Goal: Task Accomplishment & Management: Manage account settings

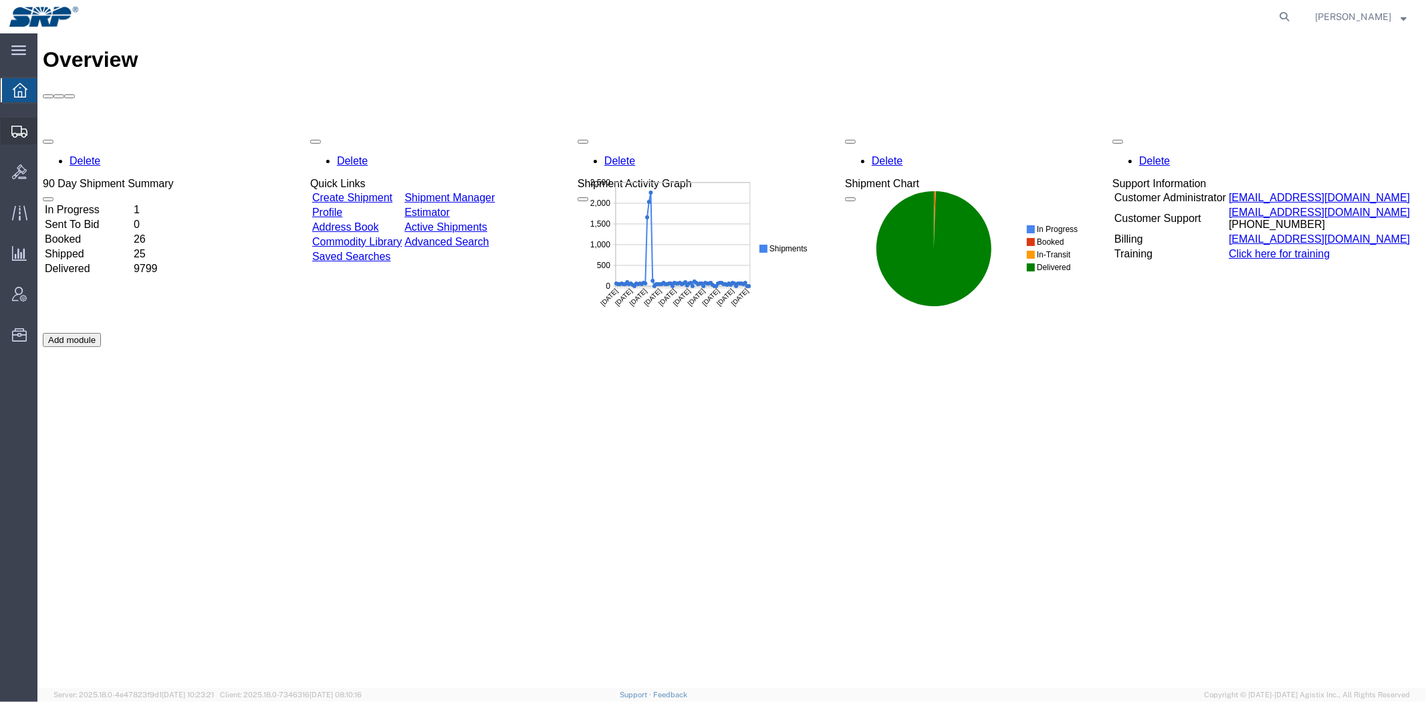
drag, startPoint x: 78, startPoint y: 150, endPoint x: 92, endPoint y: 150, distance: 14.7
click at [0, 0] on span "Shipment Manager" at bounding box center [0, 0] width 0 height 0
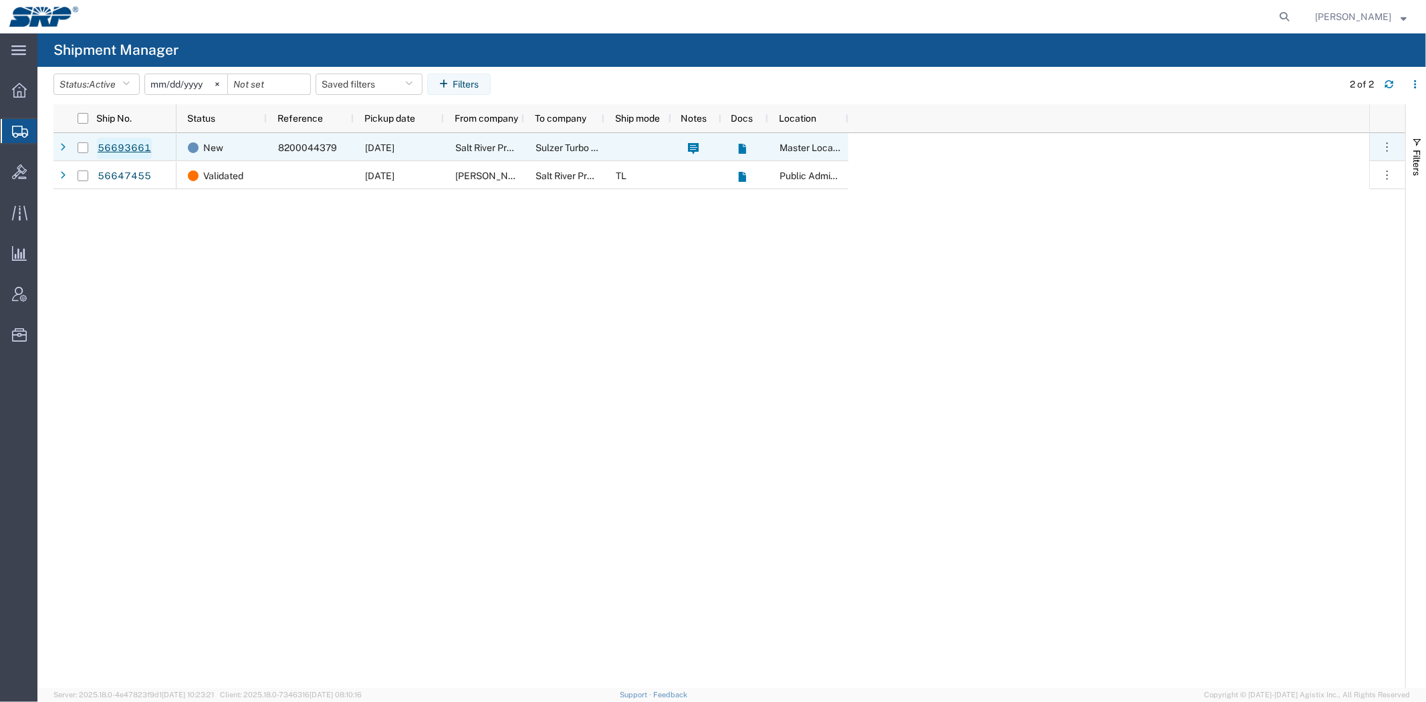
click at [121, 149] on link "56693661" at bounding box center [124, 148] width 55 height 21
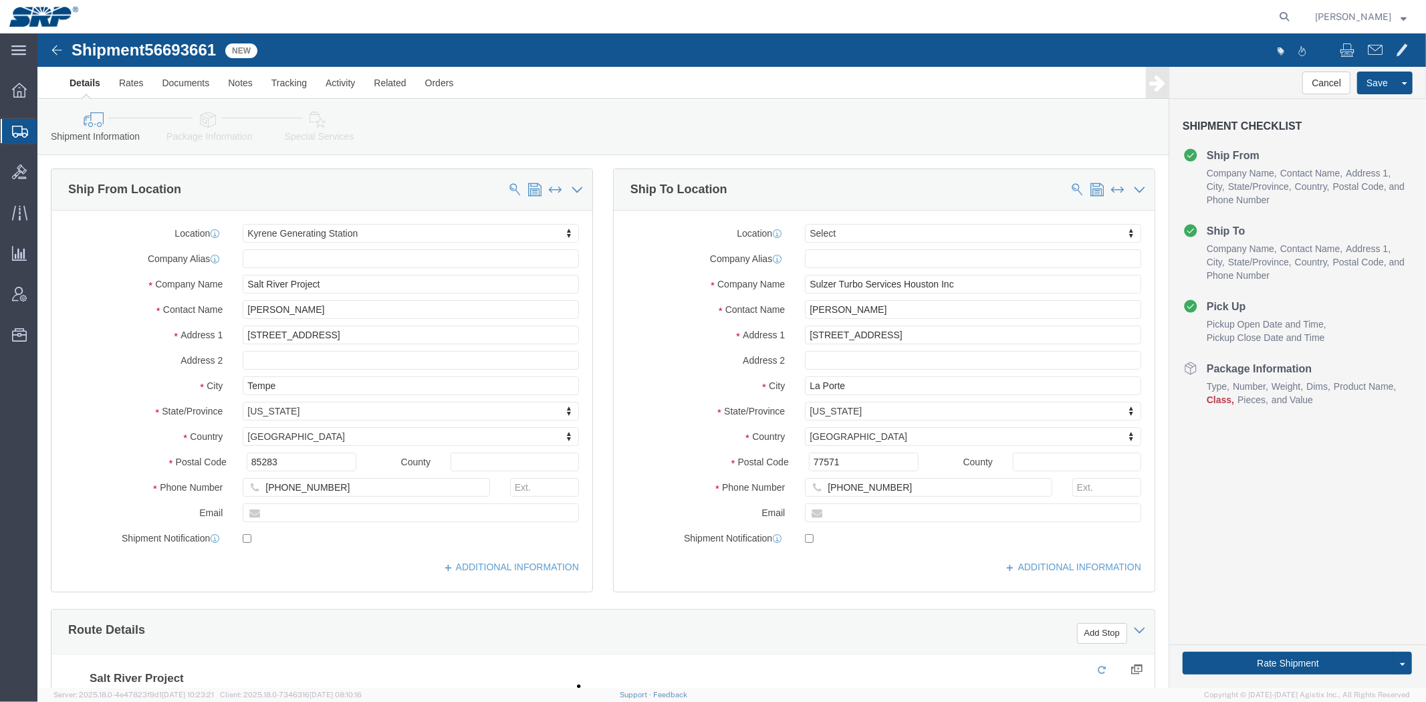
select select "54822"
select select
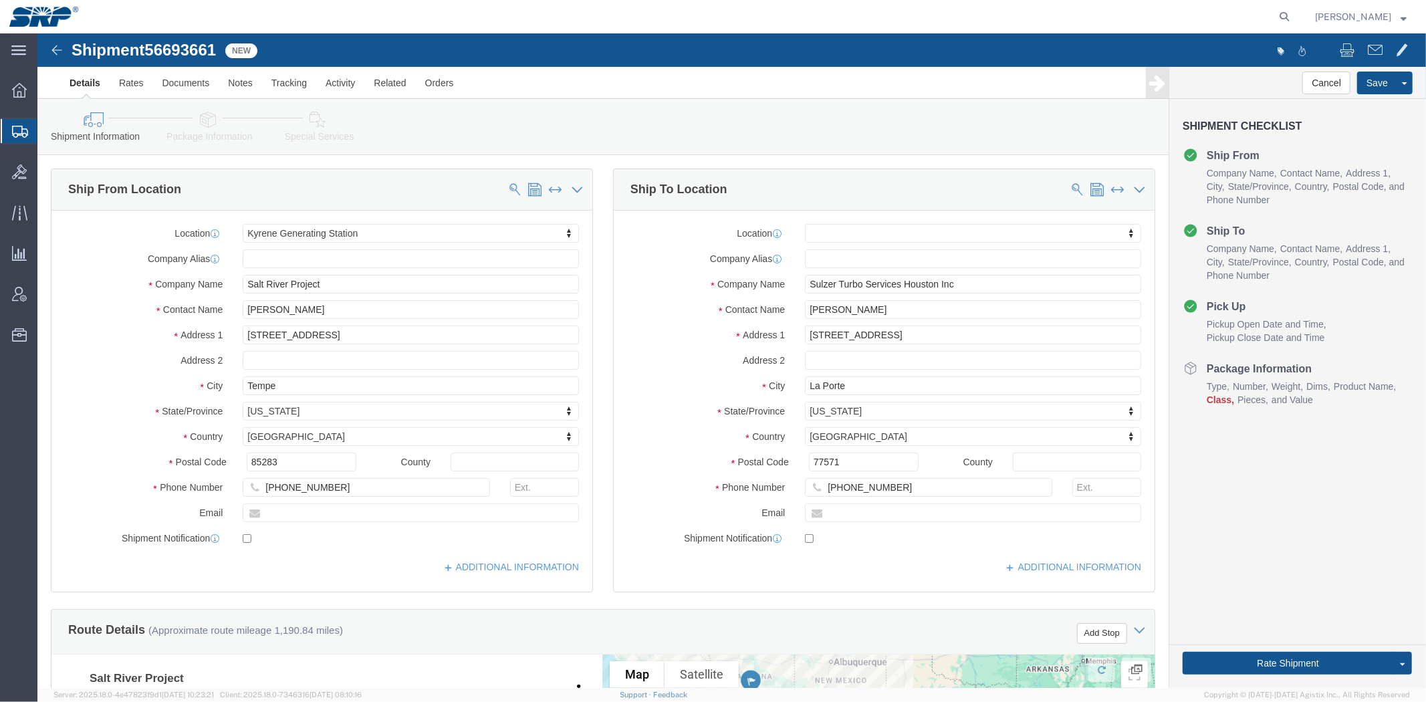
click div "Ship From Location Location [GEOGRAPHIC_DATA] My Profile Location [GEOGRAPHIC_D…"
click icon
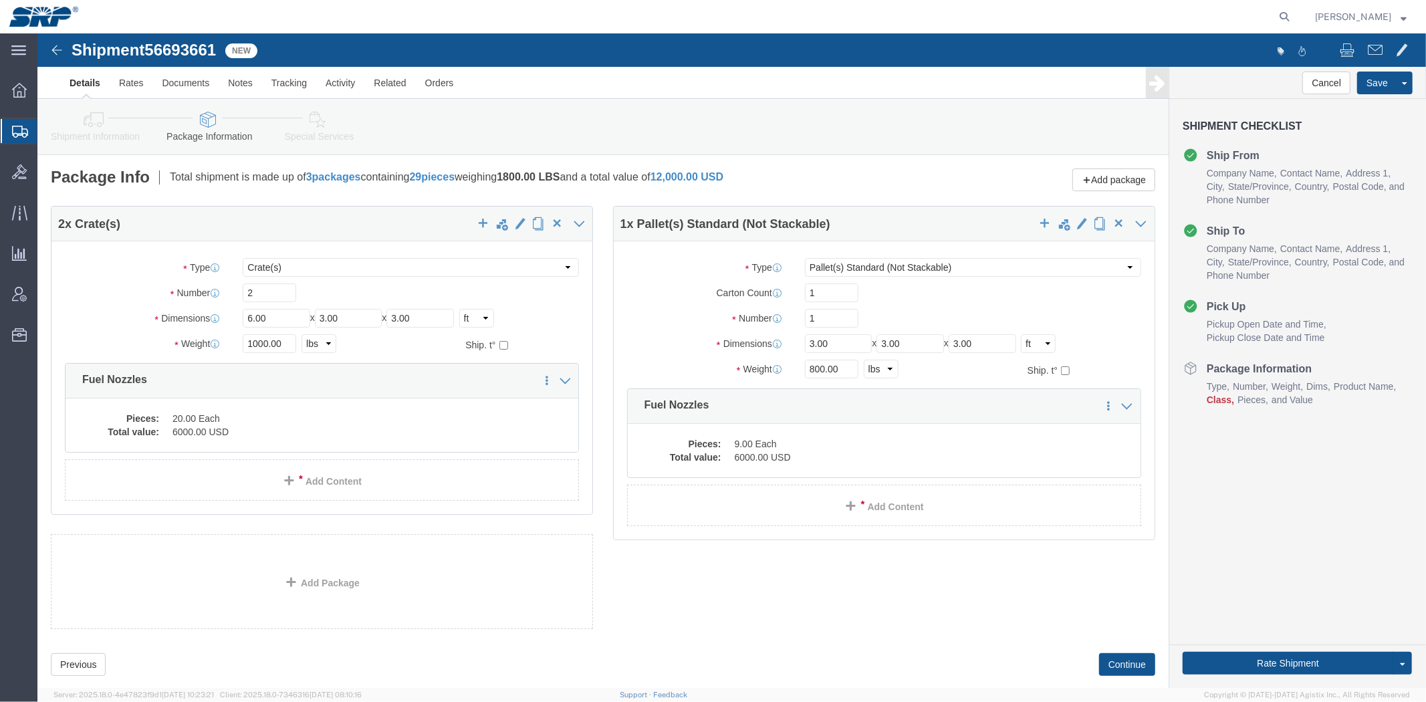
click div "2 x Crate(s) Package Type Select Bale(s) Basket(s) Bolt(s) Bottle(s) Buckets Bu…"
click link "Shipment Information"
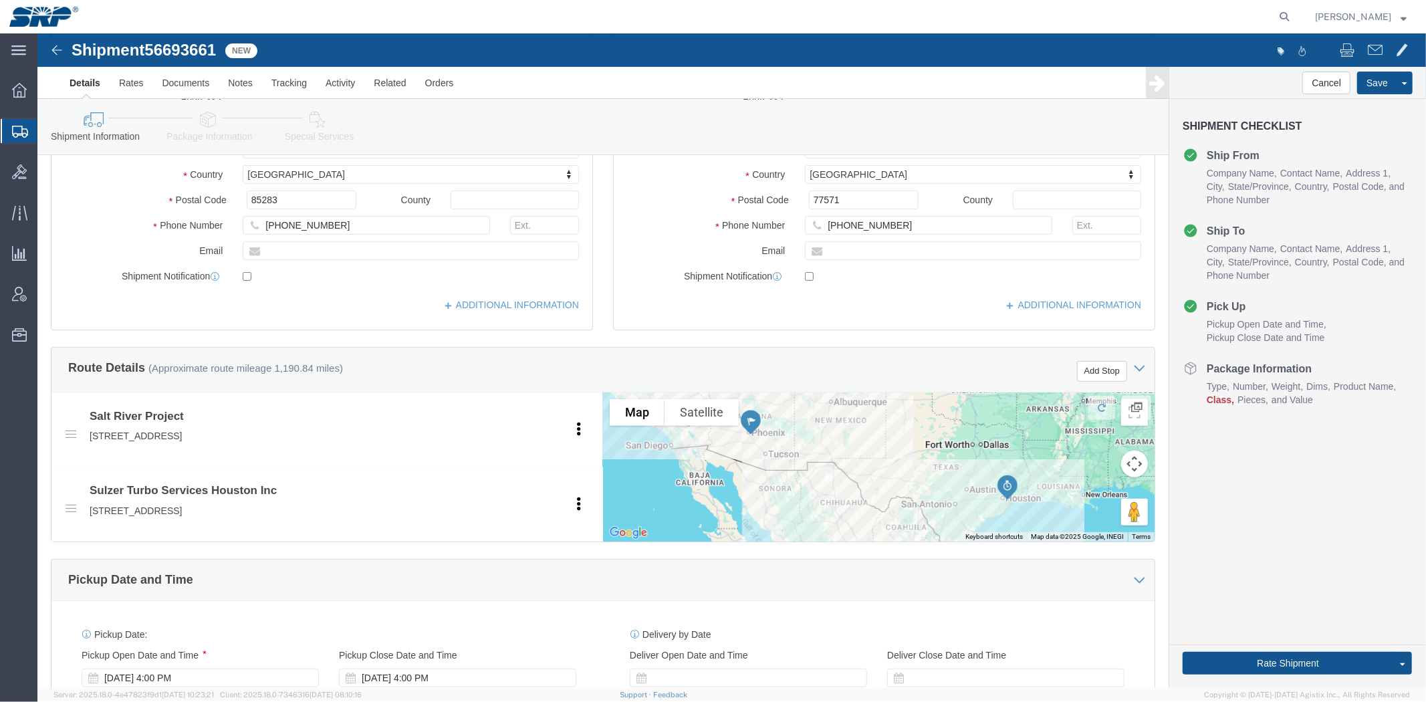
scroll to position [531, 0]
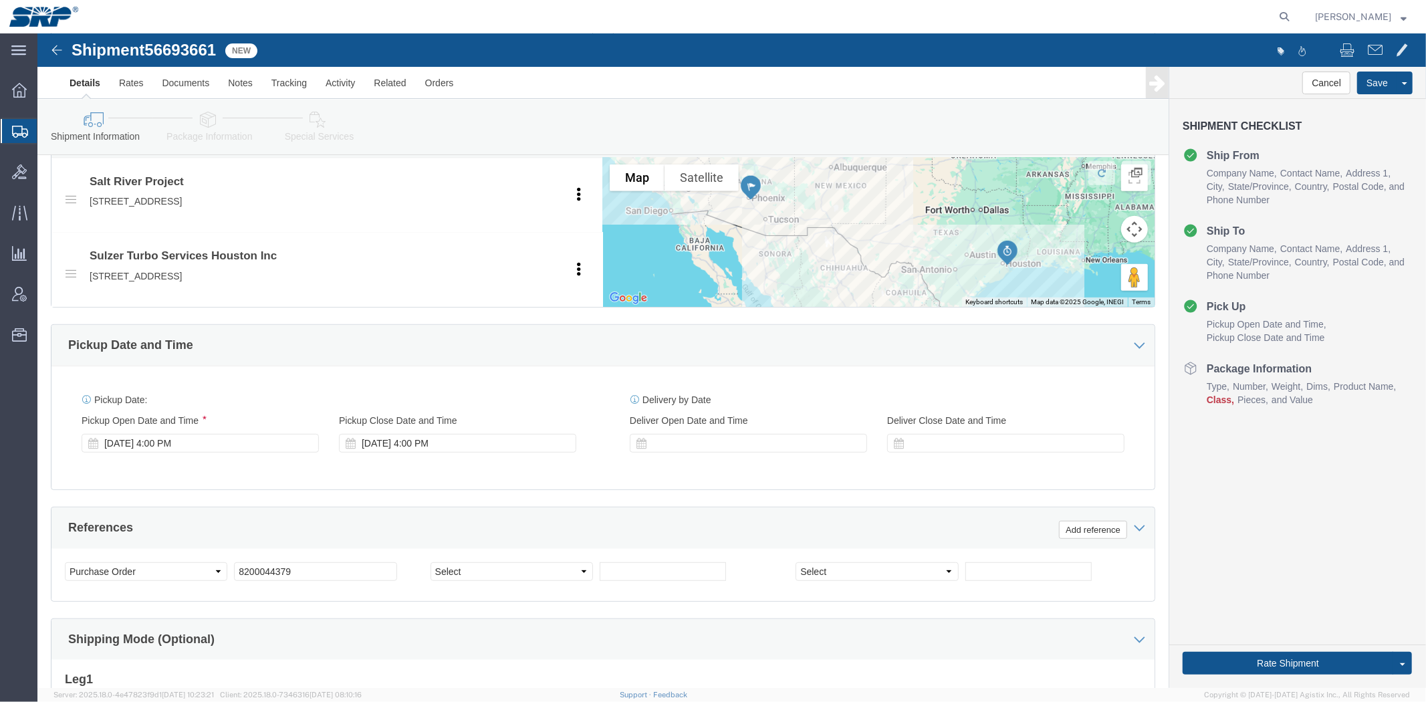
drag, startPoint x: 557, startPoint y: 203, endPoint x: 553, endPoint y: 303, distance: 99.7
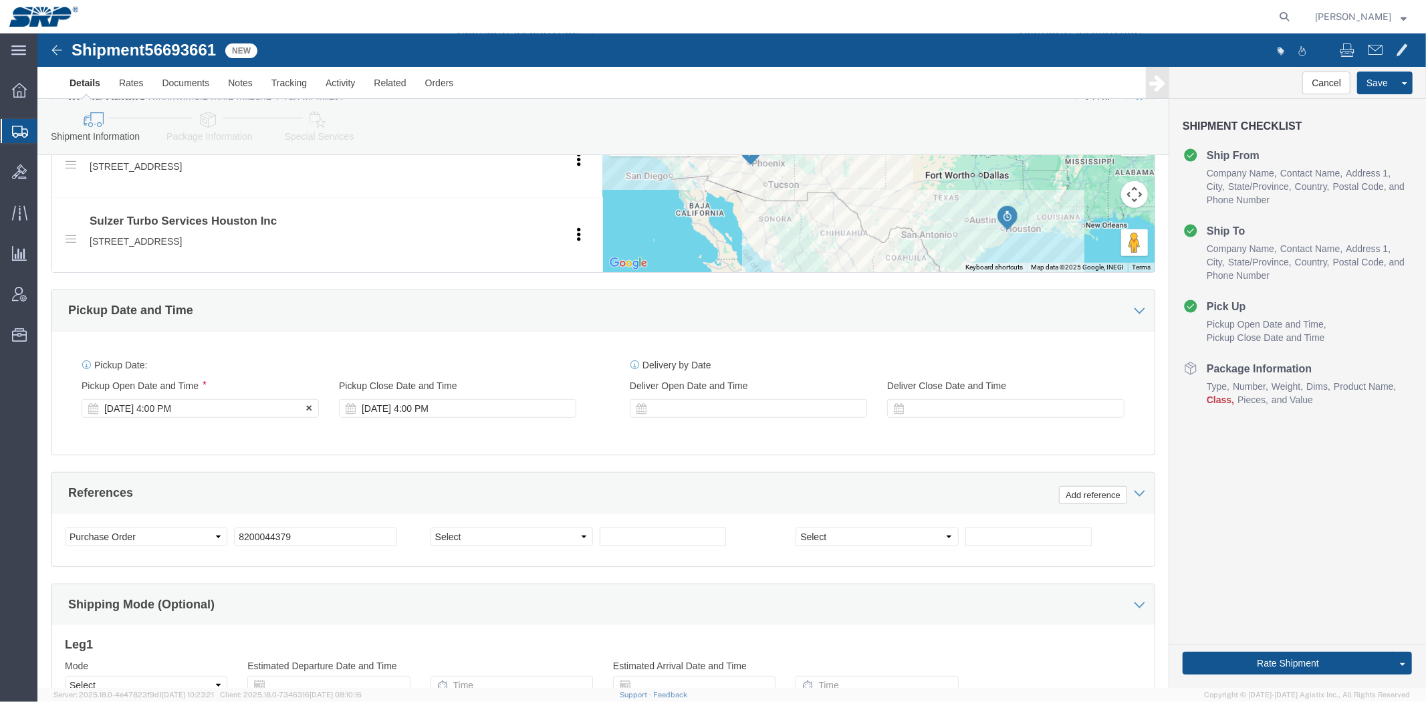
click div "[DATE] 4:00 PM"
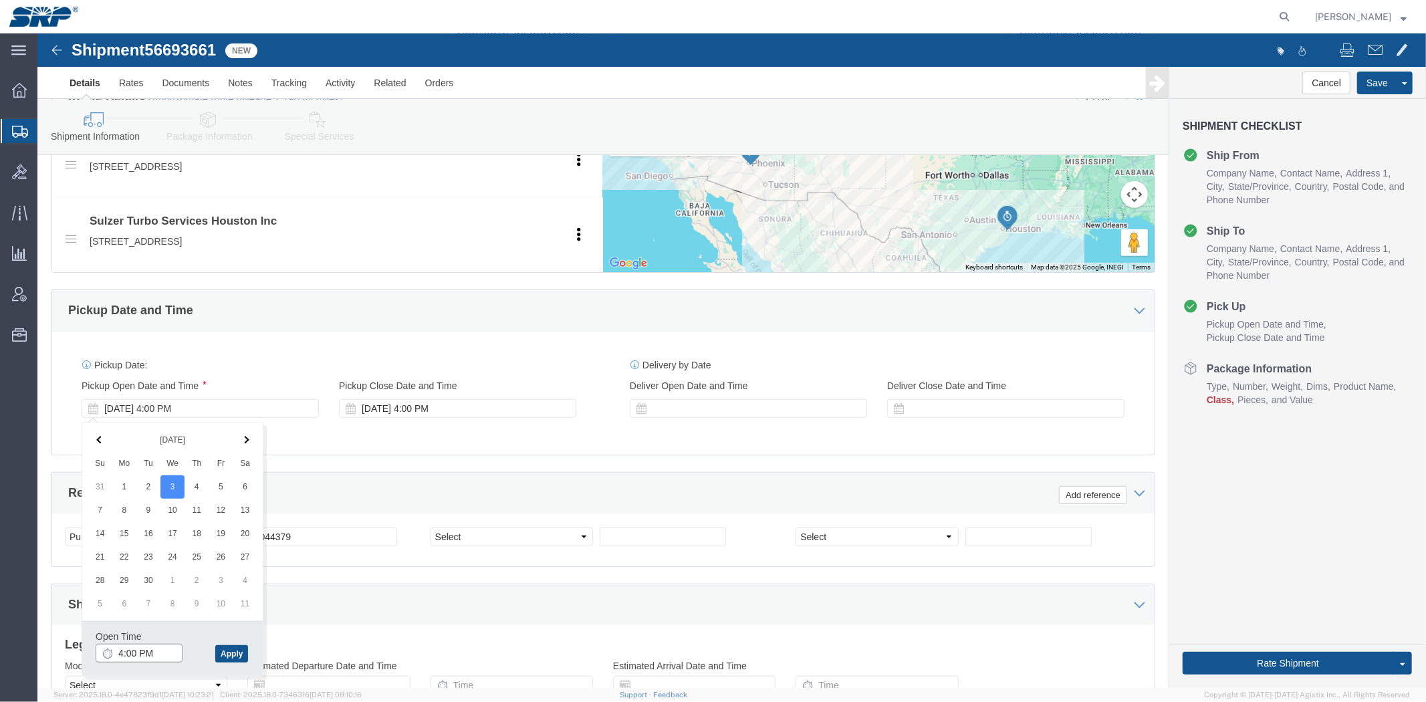
click input "4:00 PM"
type input "8:00 AM"
click button "Apply"
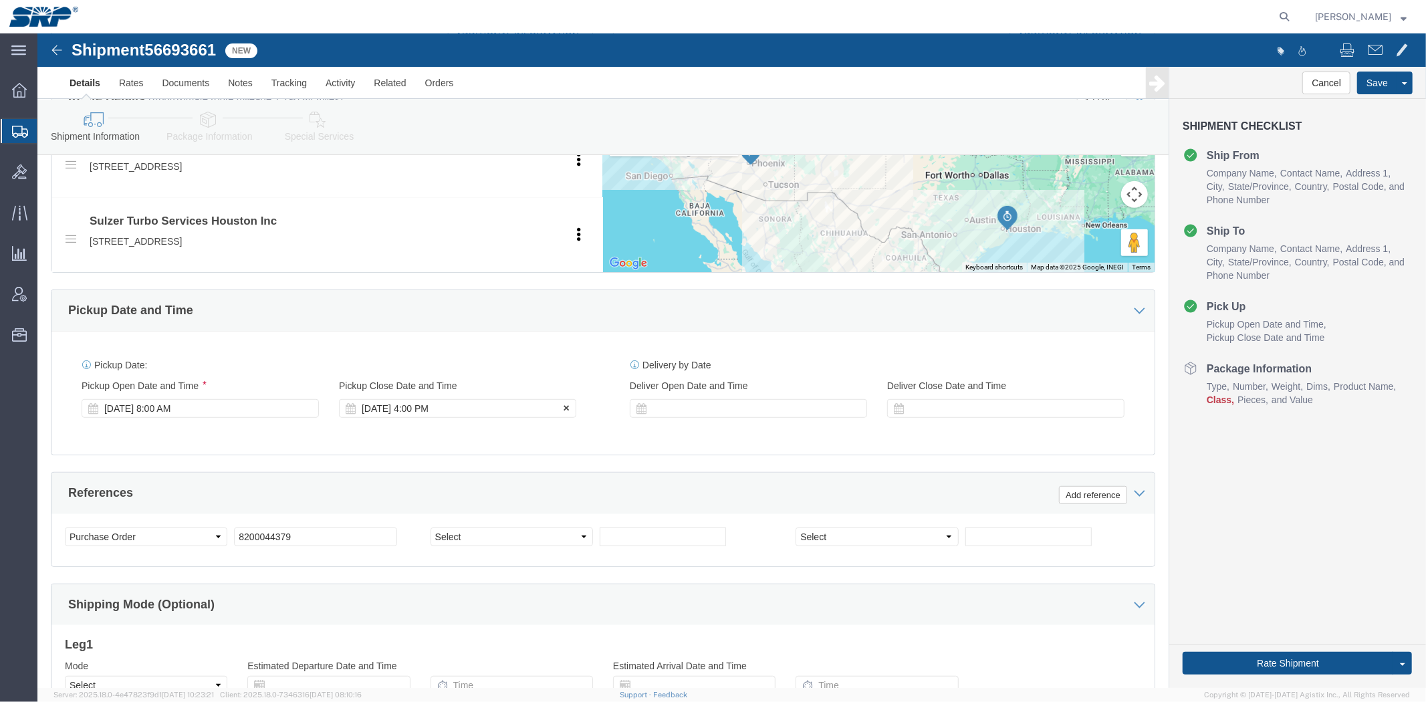
click div "[DATE] 4:00 PM"
type input "2:00 PM"
click button "Apply"
click div
click input "5:00 PM"
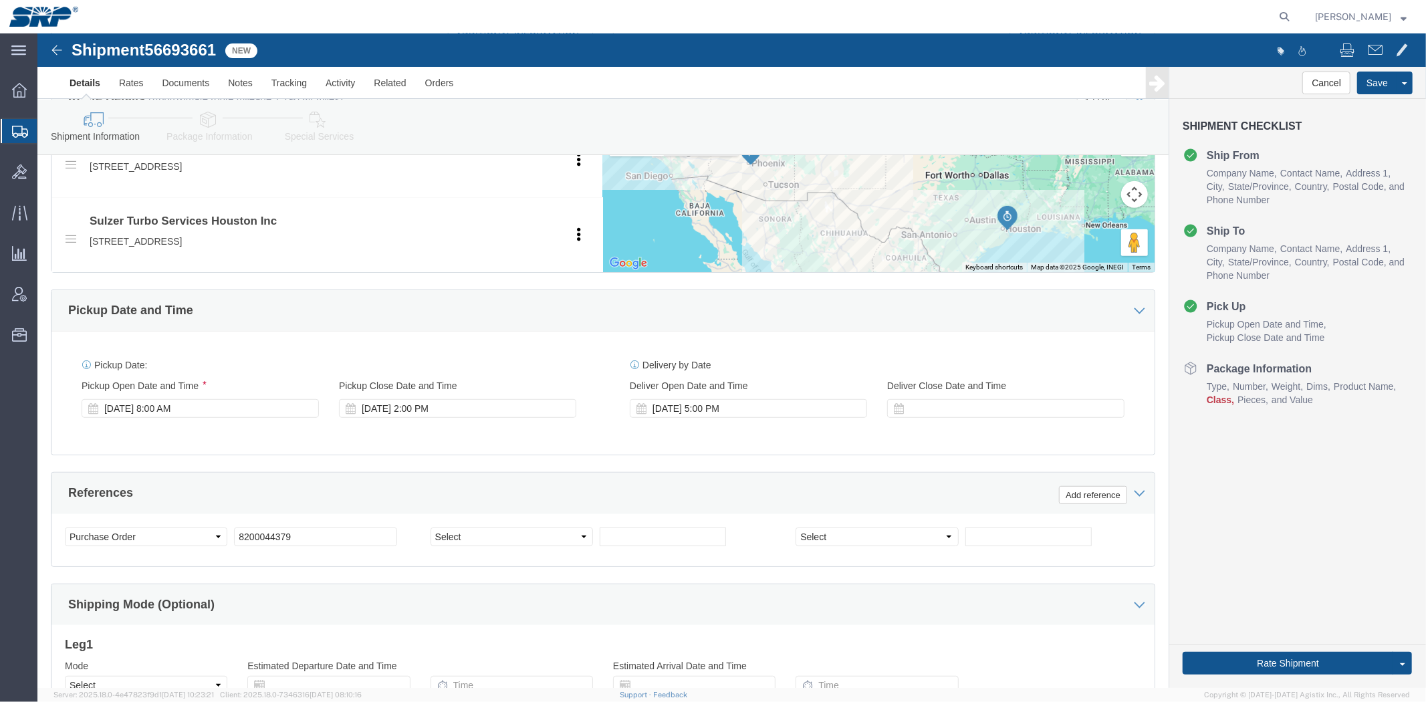
scroll to position [0, 0]
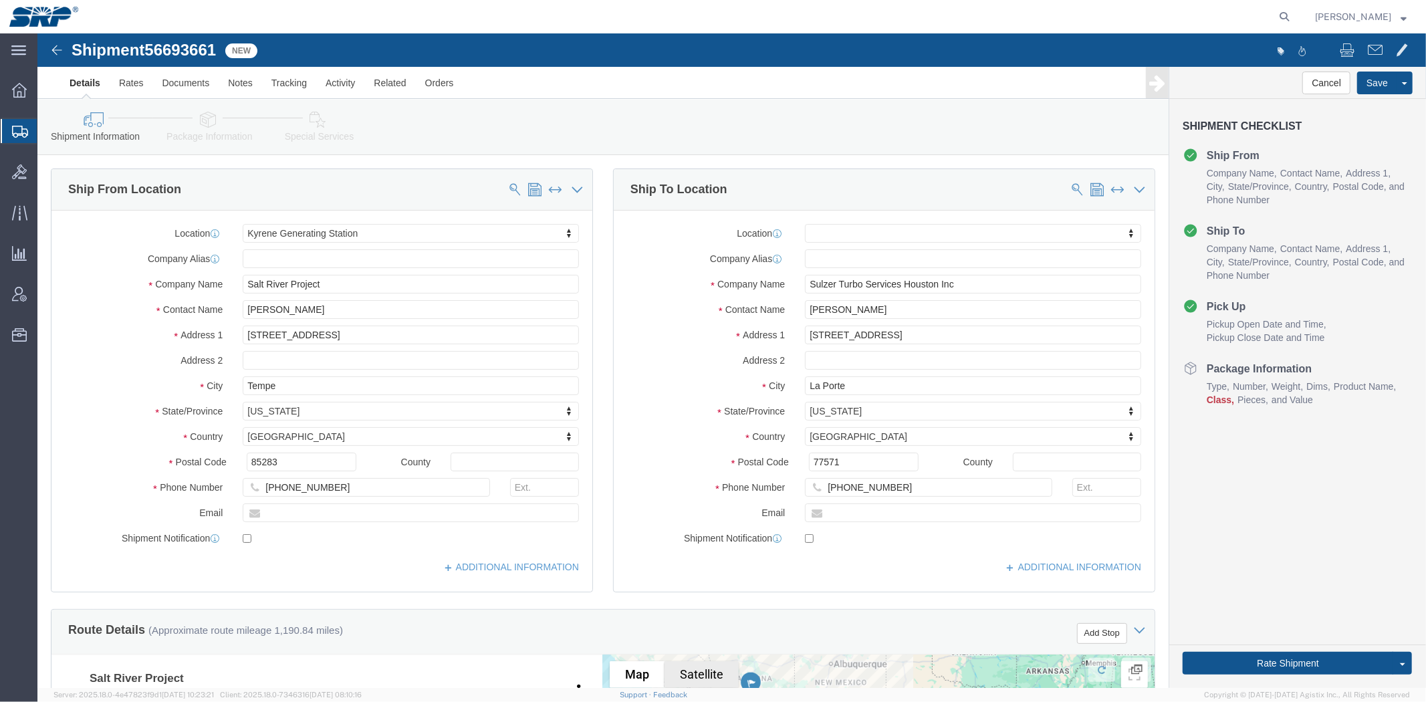
drag, startPoint x: 719, startPoint y: 253, endPoint x: 541, endPoint y: 4, distance: 305.7
drag, startPoint x: 709, startPoint y: 239, endPoint x: 553, endPoint y: 94, distance: 213.3
click div "Location My Profile Location [GEOGRAPHIC_DATA] Facility [GEOGRAPHIC_DATA] [GEOG…"
drag, startPoint x: 880, startPoint y: 301, endPoint x: 309, endPoint y: 177, distance: 584.1
click div "Ship From Location Location [GEOGRAPHIC_DATA] My Profile Location [GEOGRAPHIC_D…"
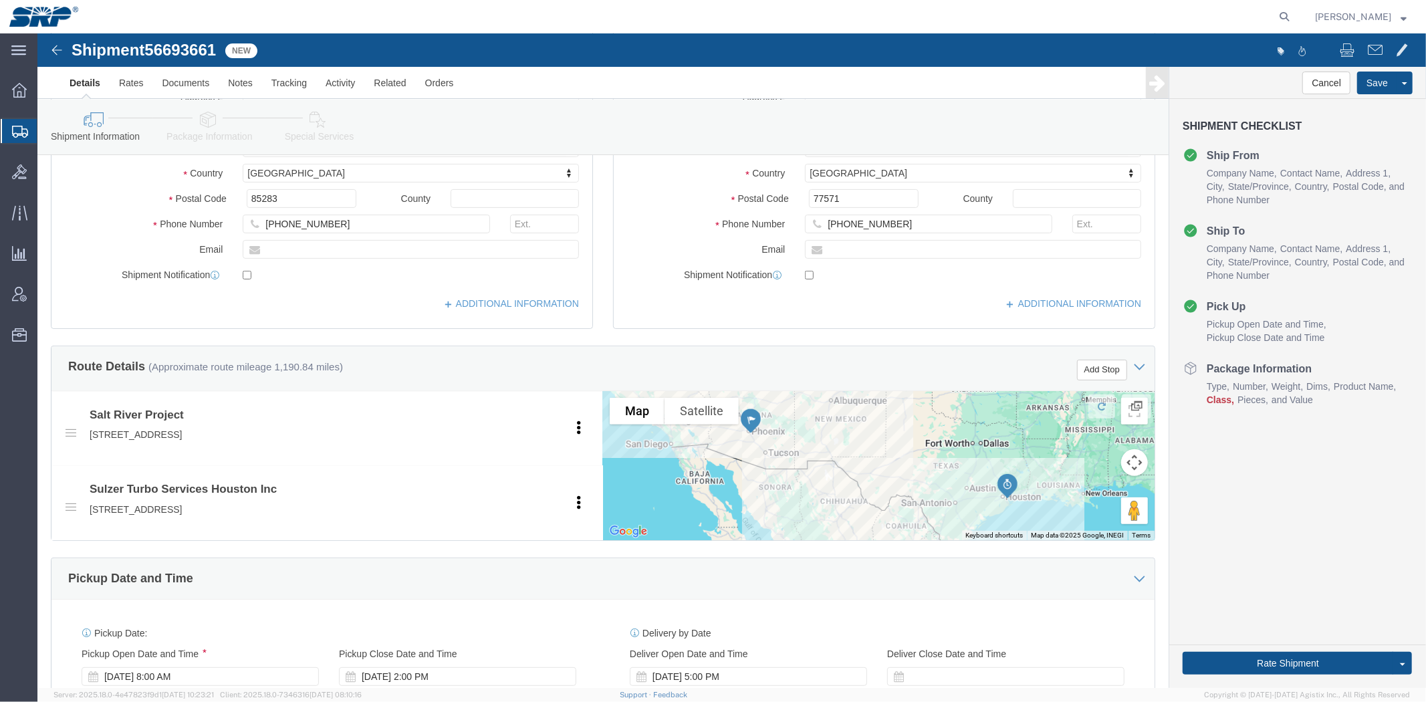
drag, startPoint x: 572, startPoint y: 124, endPoint x: 568, endPoint y: 364, distance: 240.7
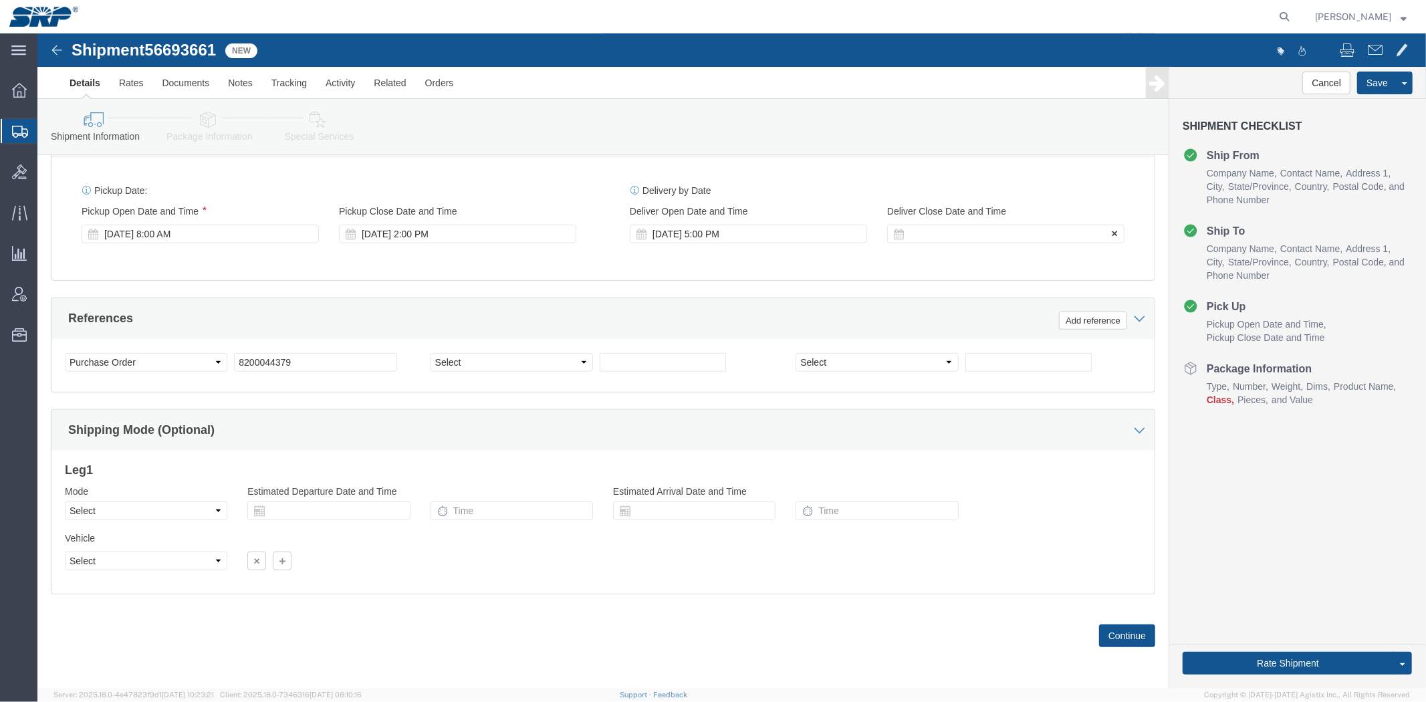
click div
type input "5:00 PM"
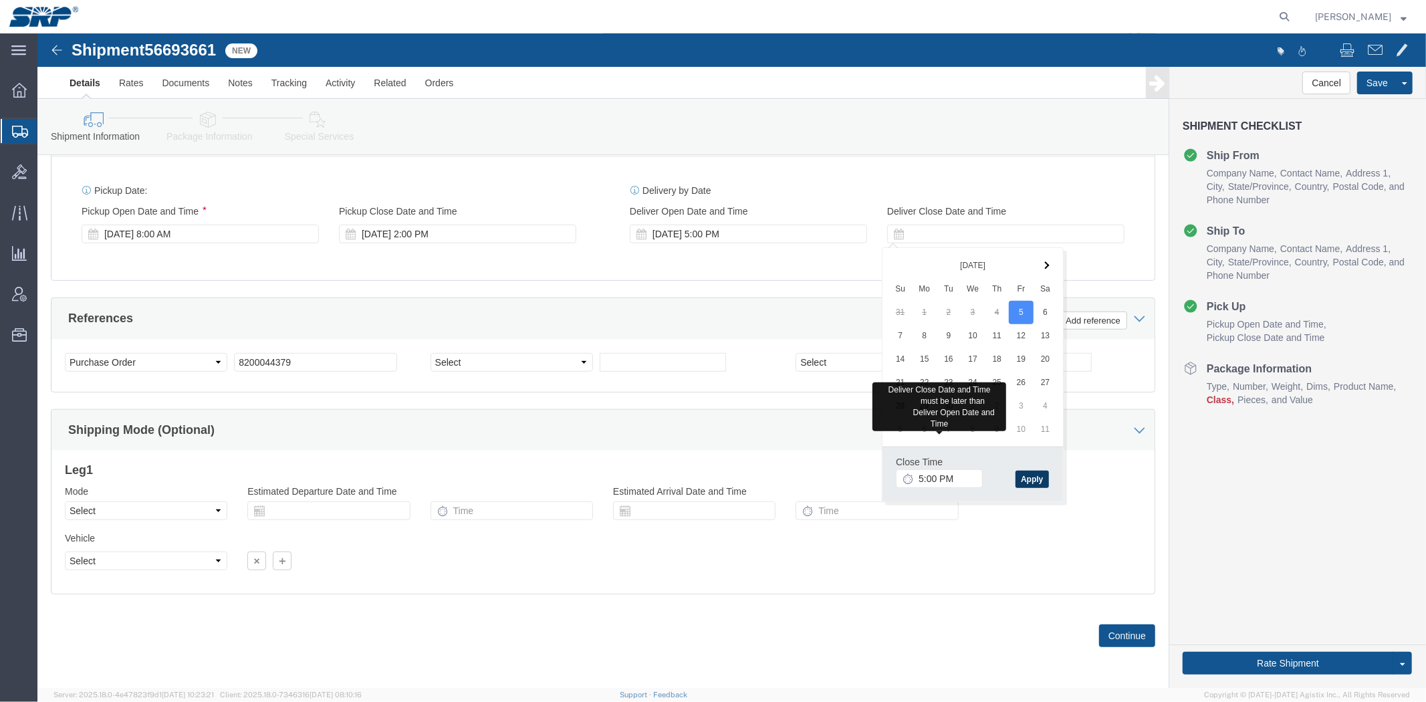
click button "Apply"
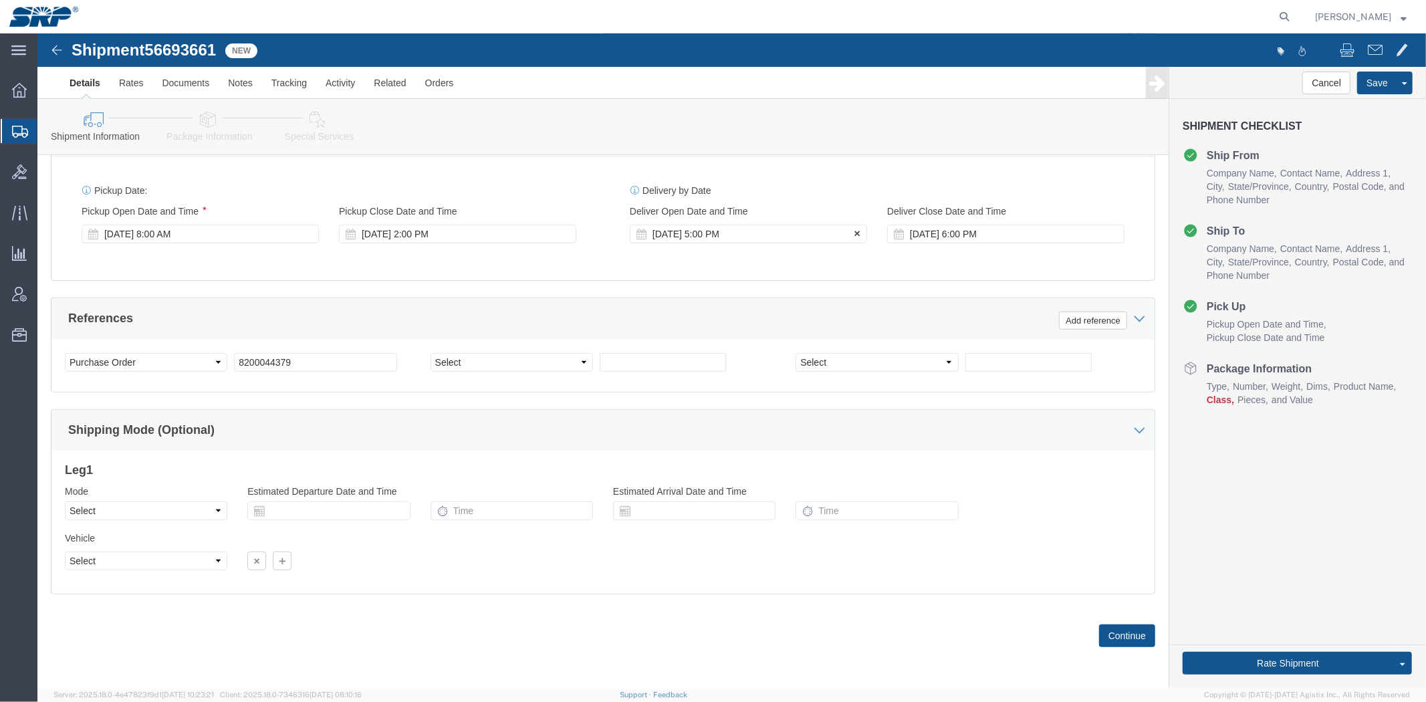
click div "[DATE] 5:00 PM"
click input "6:00 AM"
type input "7:00 AM"
click div "Open Time 7:00 AM"
click button "Apply"
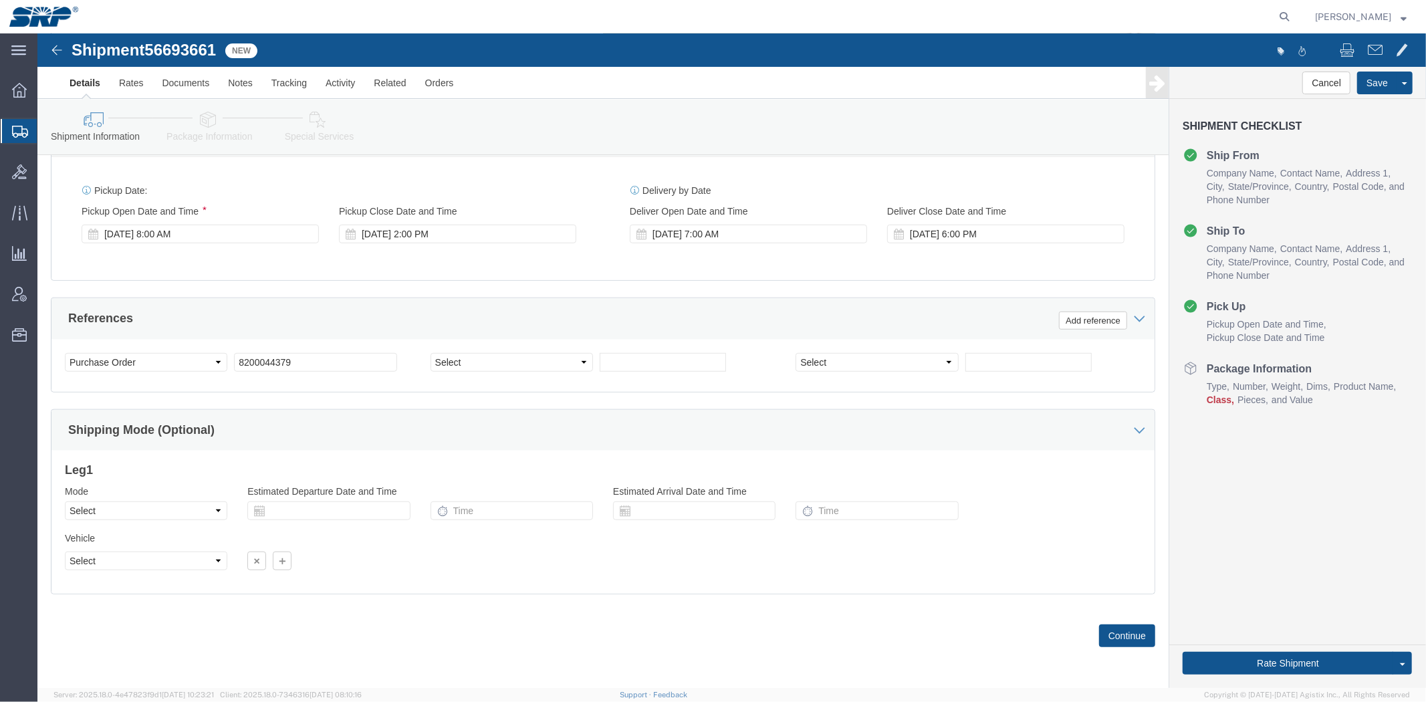
click div "Shipping Mode (Optional)"
click select "Select Air Less than Truckload Multi-Leg Ocean Freight Rail Small Parcel Truckl…"
select select "LTL"
click select "Select Air Less than Truckload Multi-Leg Ocean Freight Rail Small Parcel Truckl…"
click select "Select Straight Truck"
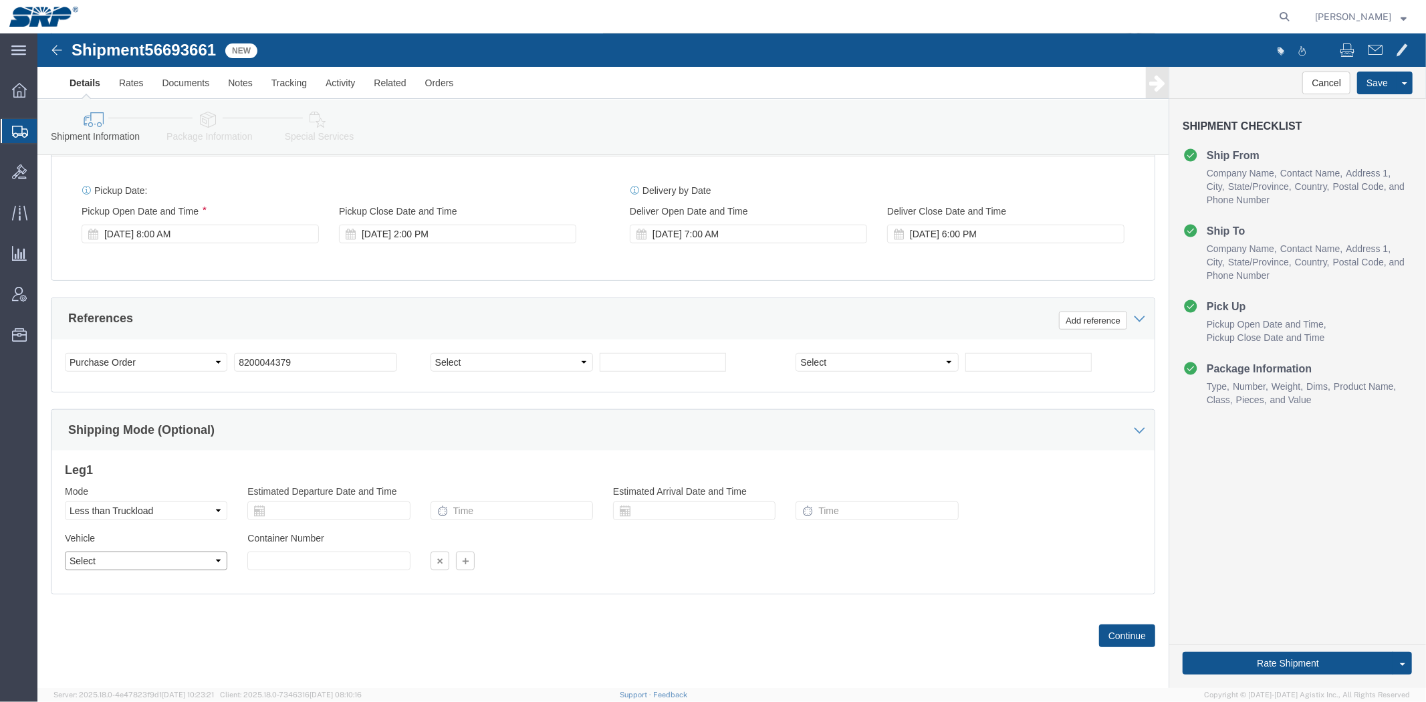
select select "STTR"
click select "Select Straight Truck"
click div "Vehicle Select Straight Truck"
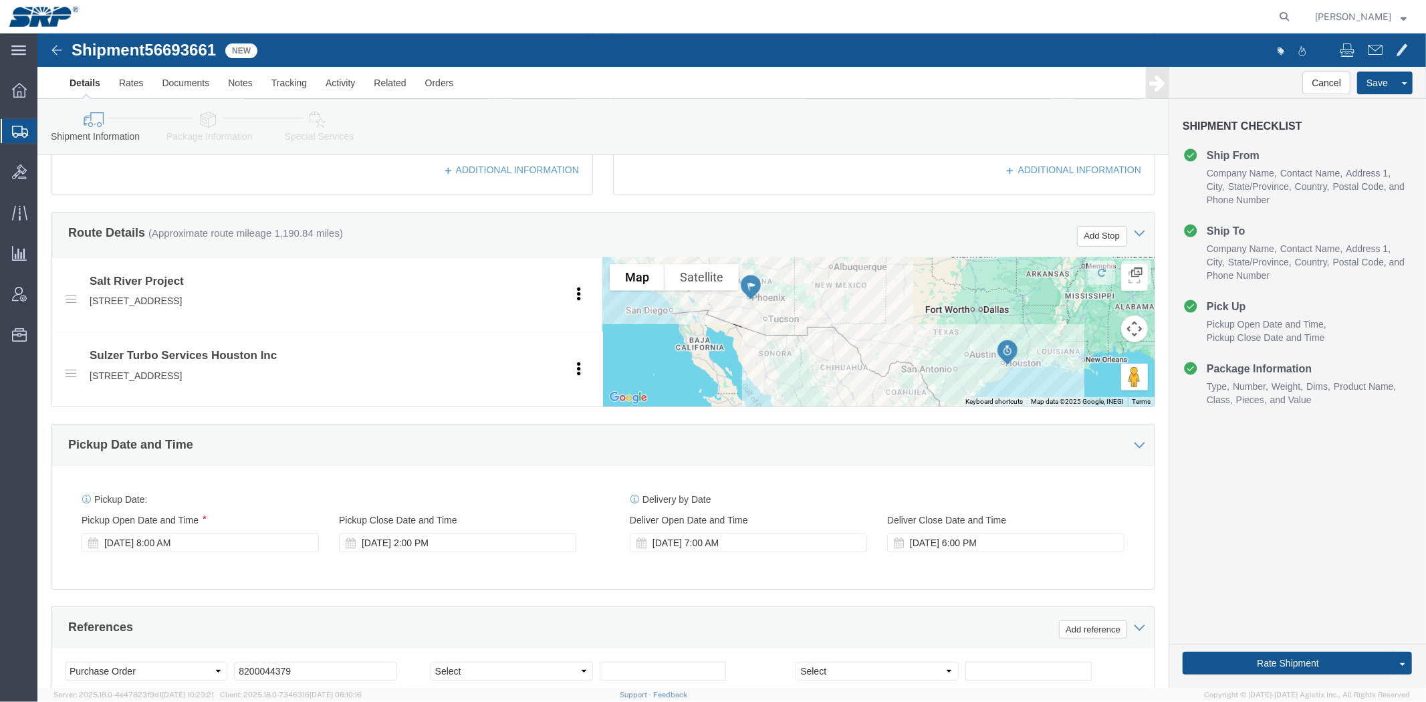
drag, startPoint x: 176, startPoint y: 496, endPoint x: 114, endPoint y: 273, distance: 231.7
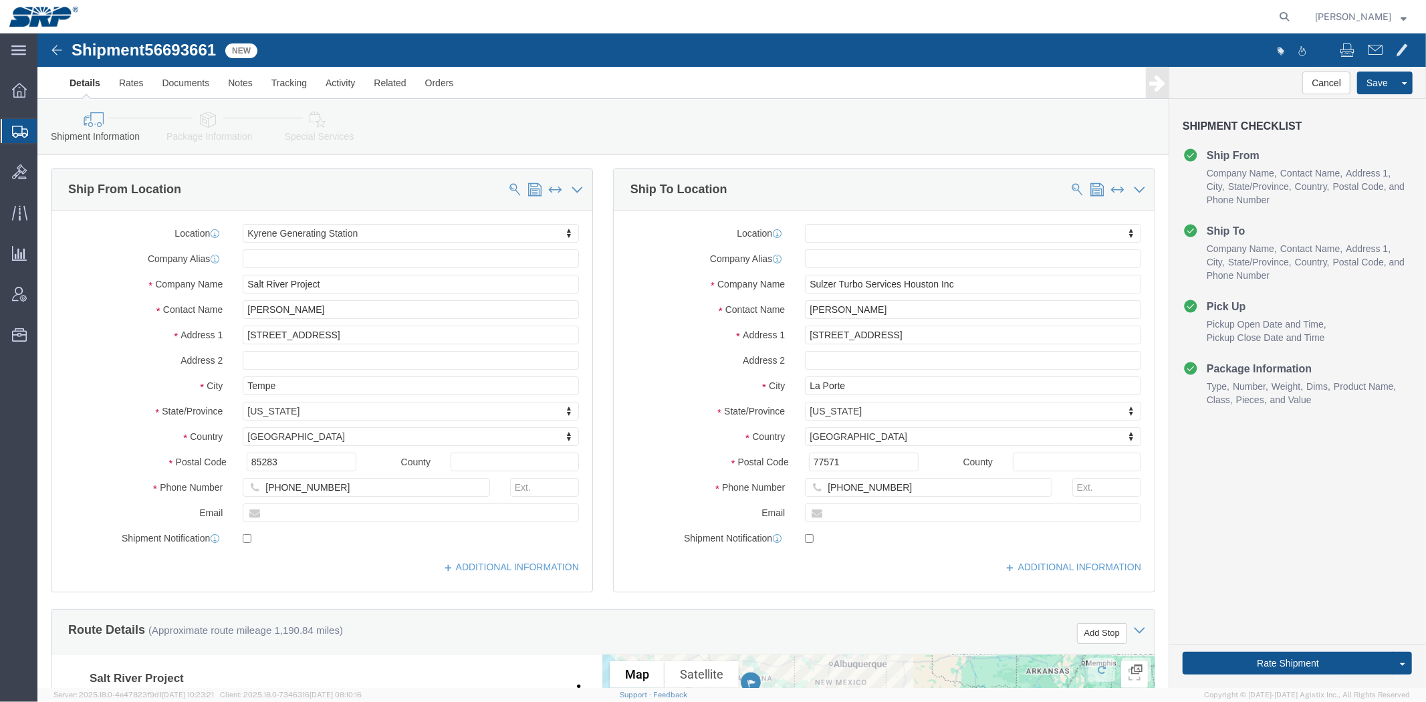
click link "Package Information"
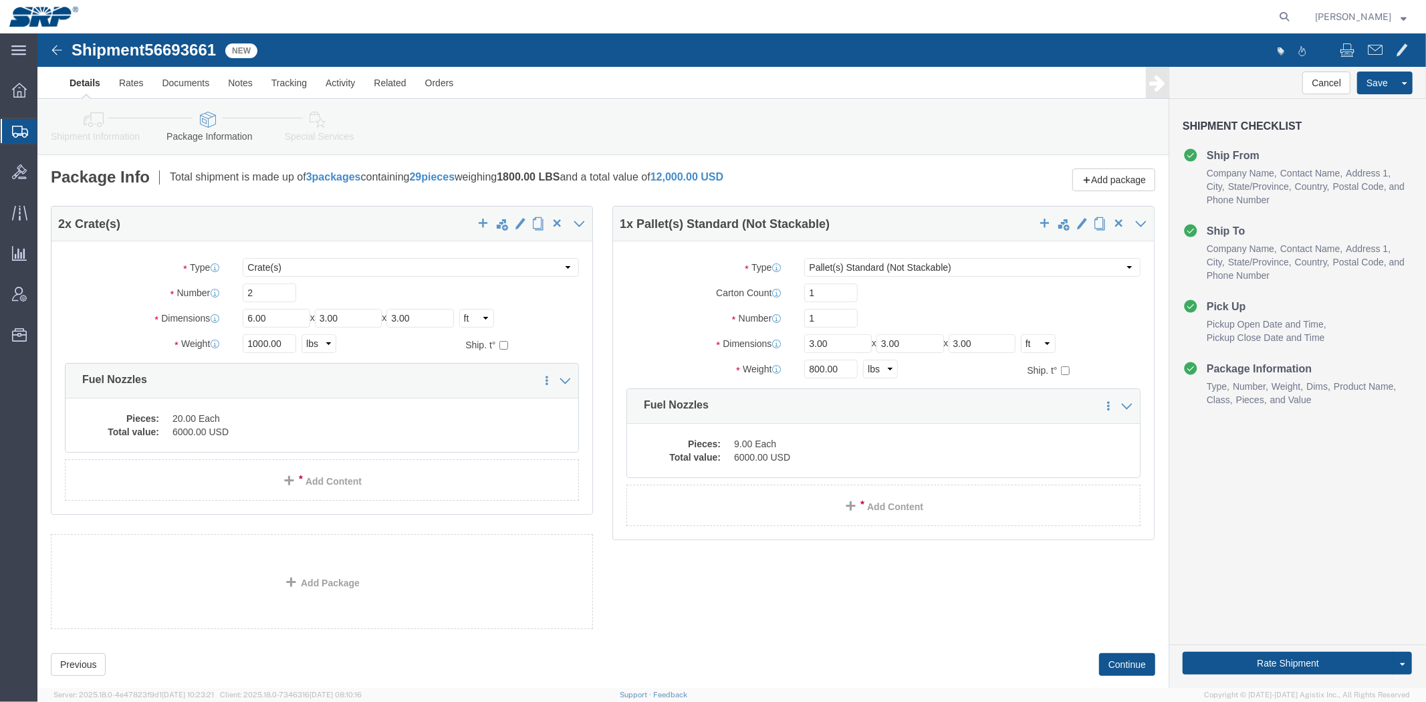
click div "Package Info Total shipment is made up of 3 packages containing 29 pieces weigh…"
click icon
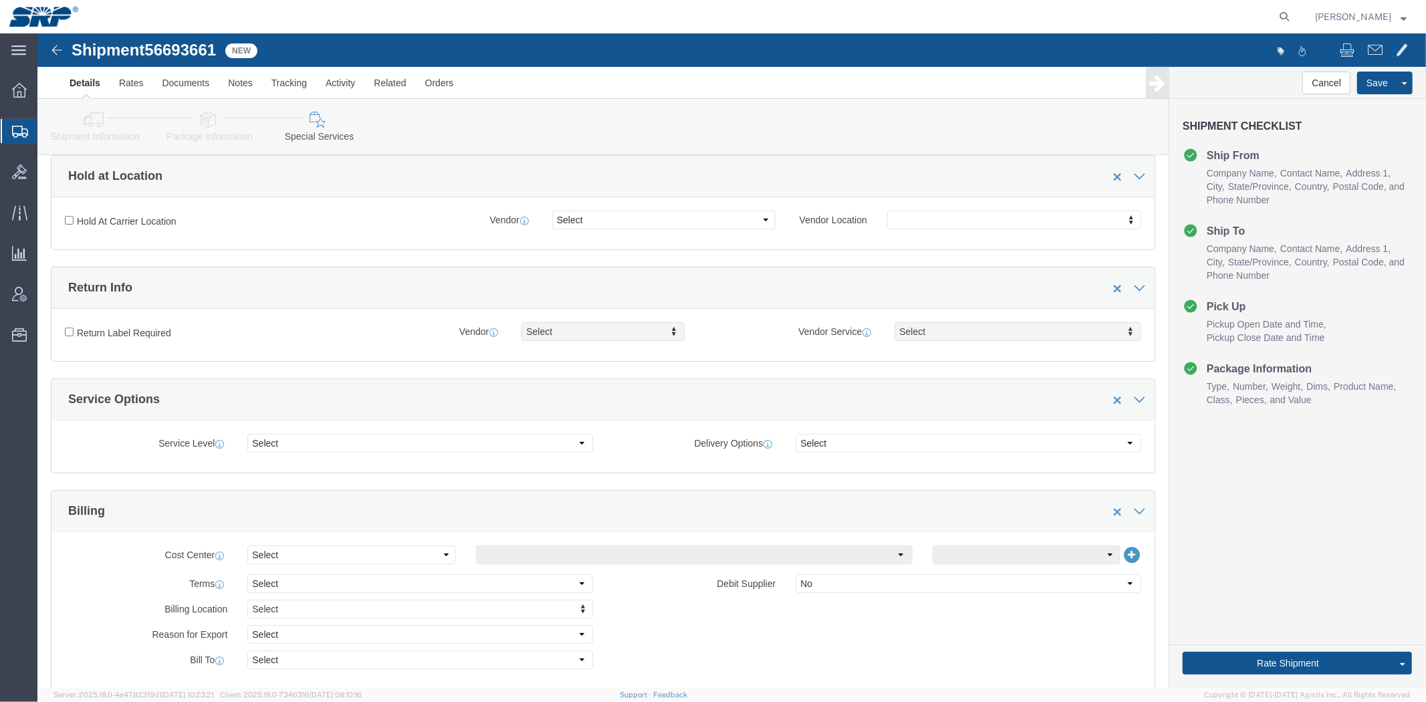
drag, startPoint x: 428, startPoint y: 114, endPoint x: 434, endPoint y: 271, distance: 156.5
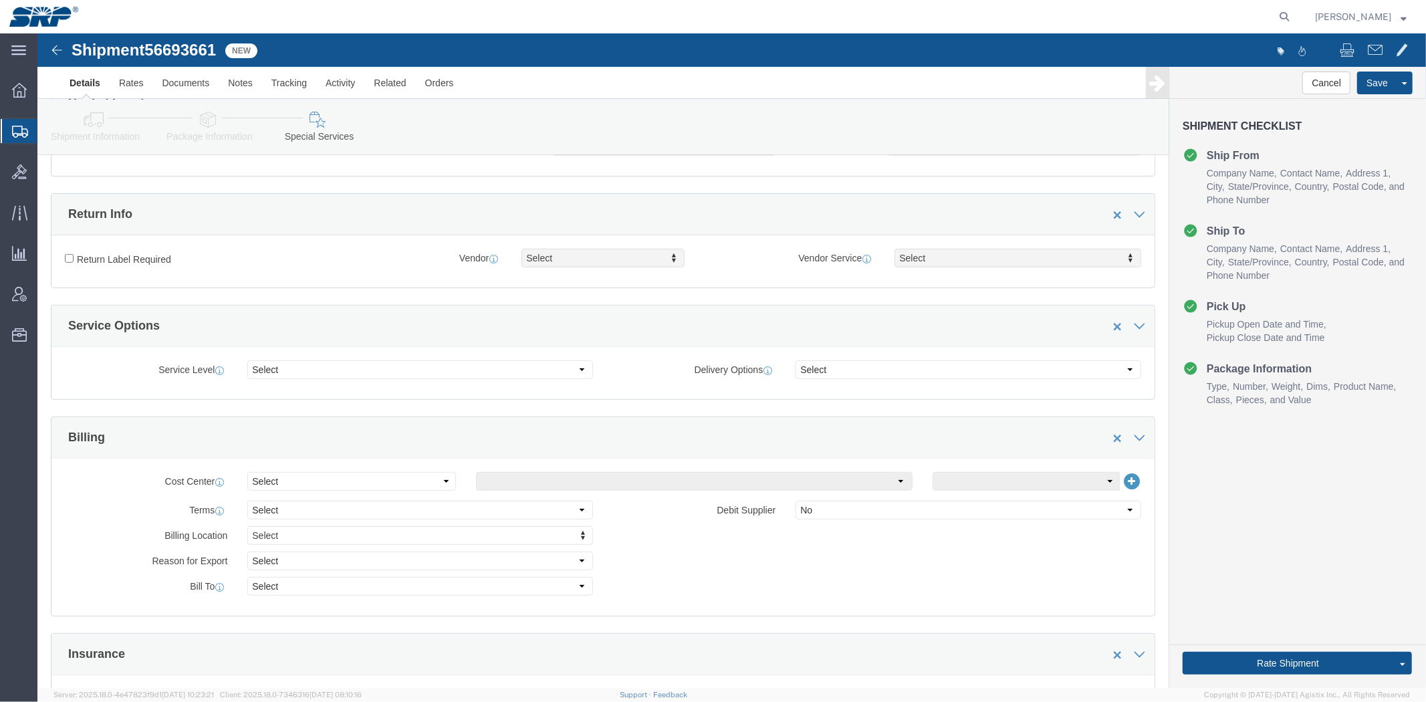
drag, startPoint x: 408, startPoint y: 296, endPoint x: 332, endPoint y: 96, distance: 214.1
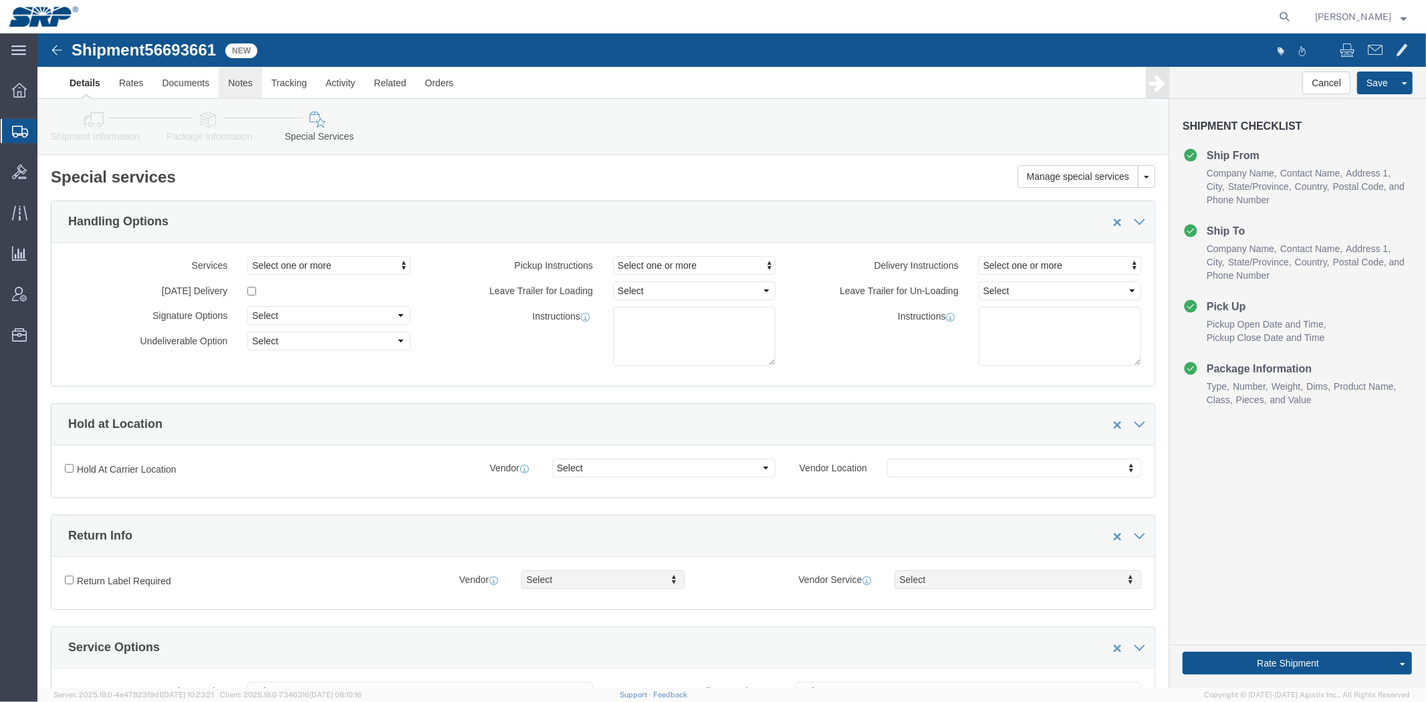
drag, startPoint x: 283, startPoint y: 218, endPoint x: 223, endPoint y: 50, distance: 178.2
click link "Shipment Information"
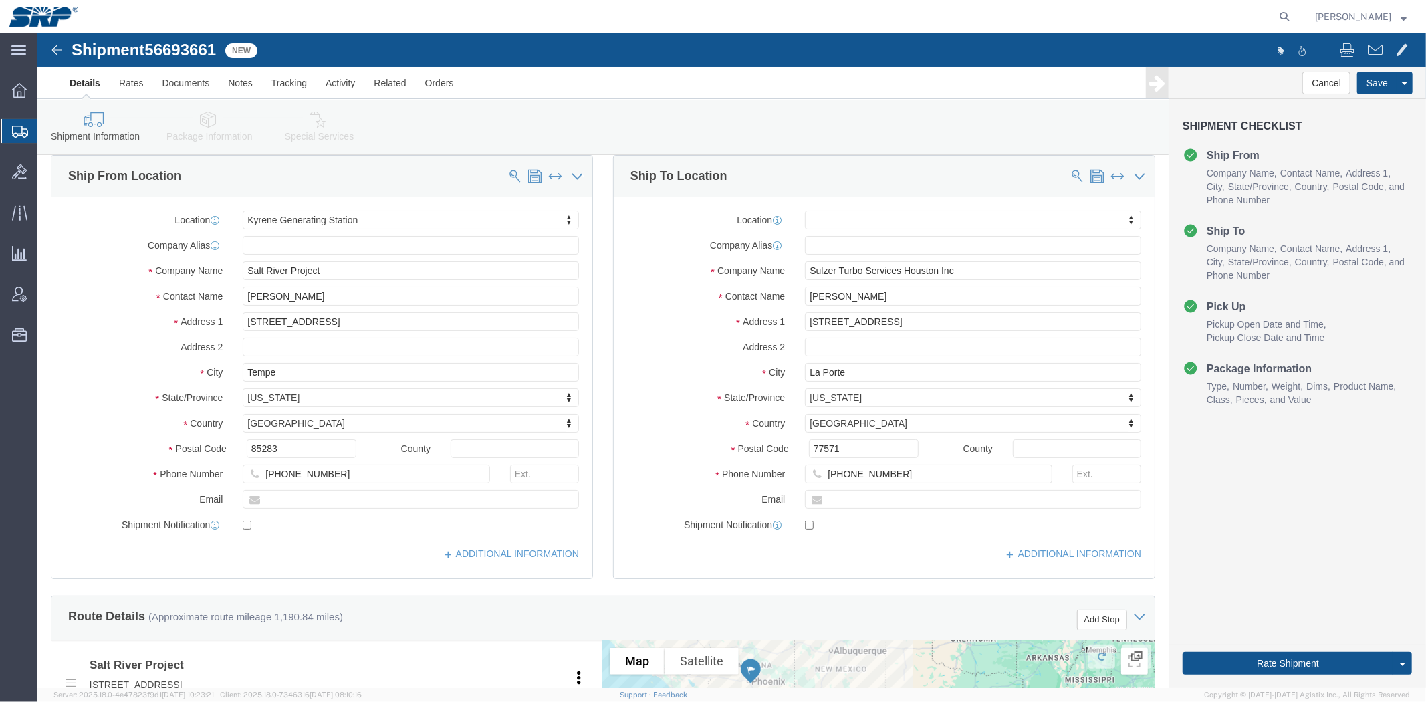
drag, startPoint x: 539, startPoint y: 203, endPoint x: 545, endPoint y: 224, distance: 21.6
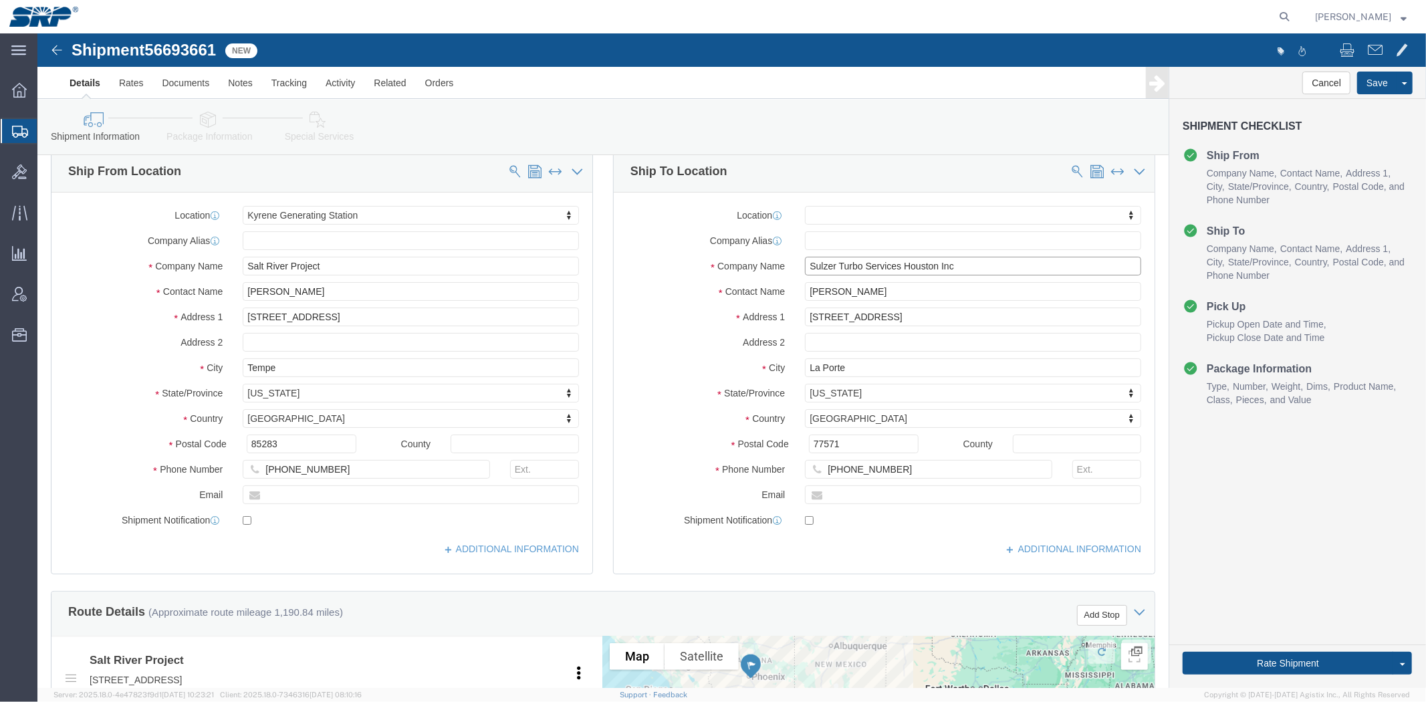
drag, startPoint x: 895, startPoint y: 234, endPoint x: 887, endPoint y: 231, distance: 8.7
click input "Sulzer Turbo Services Houston Inc"
drag, startPoint x: 935, startPoint y: 232, endPoint x: 864, endPoint y: 229, distance: 71.6
click input "Sulzer Turbo Services Houston Inc"
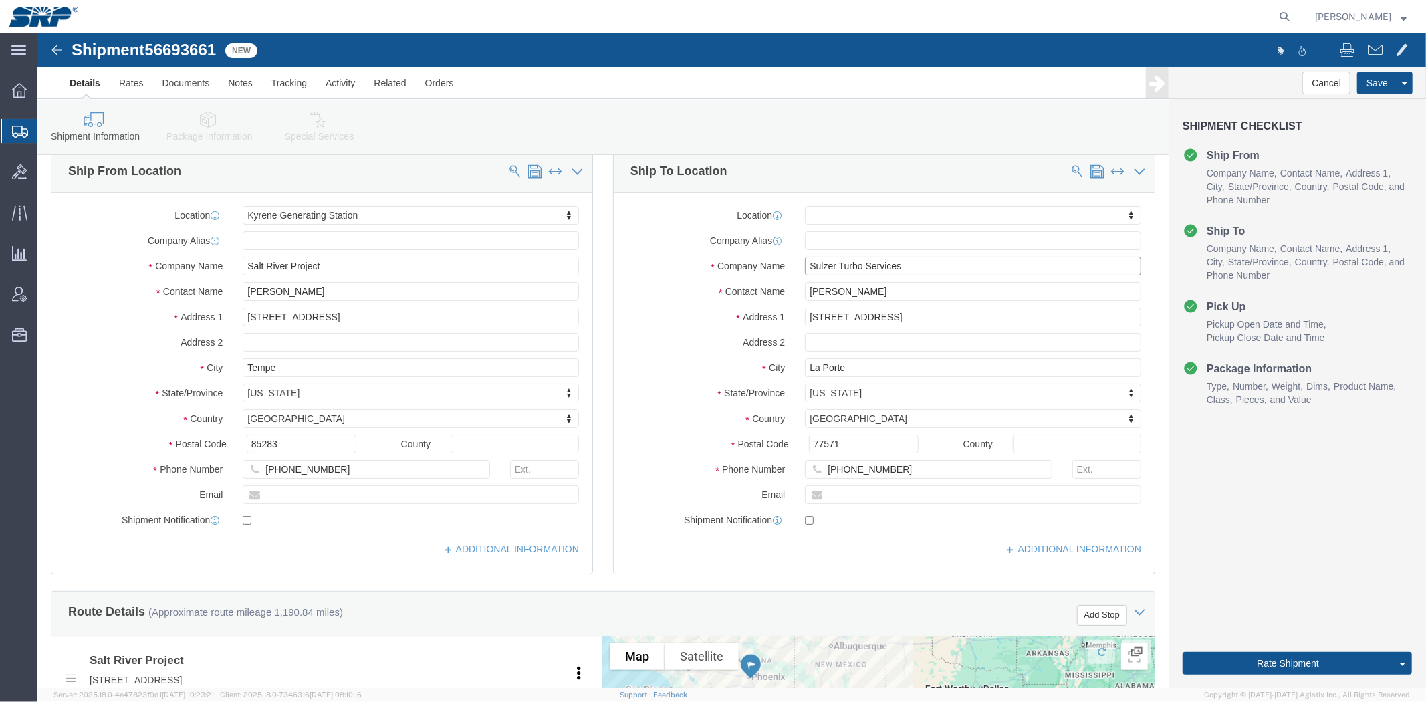
type input "Sulzer Turbo Services"
click div "Location My Profile Location [GEOGRAPHIC_DATA] Facility [GEOGRAPHIC_DATA] [GEOG…"
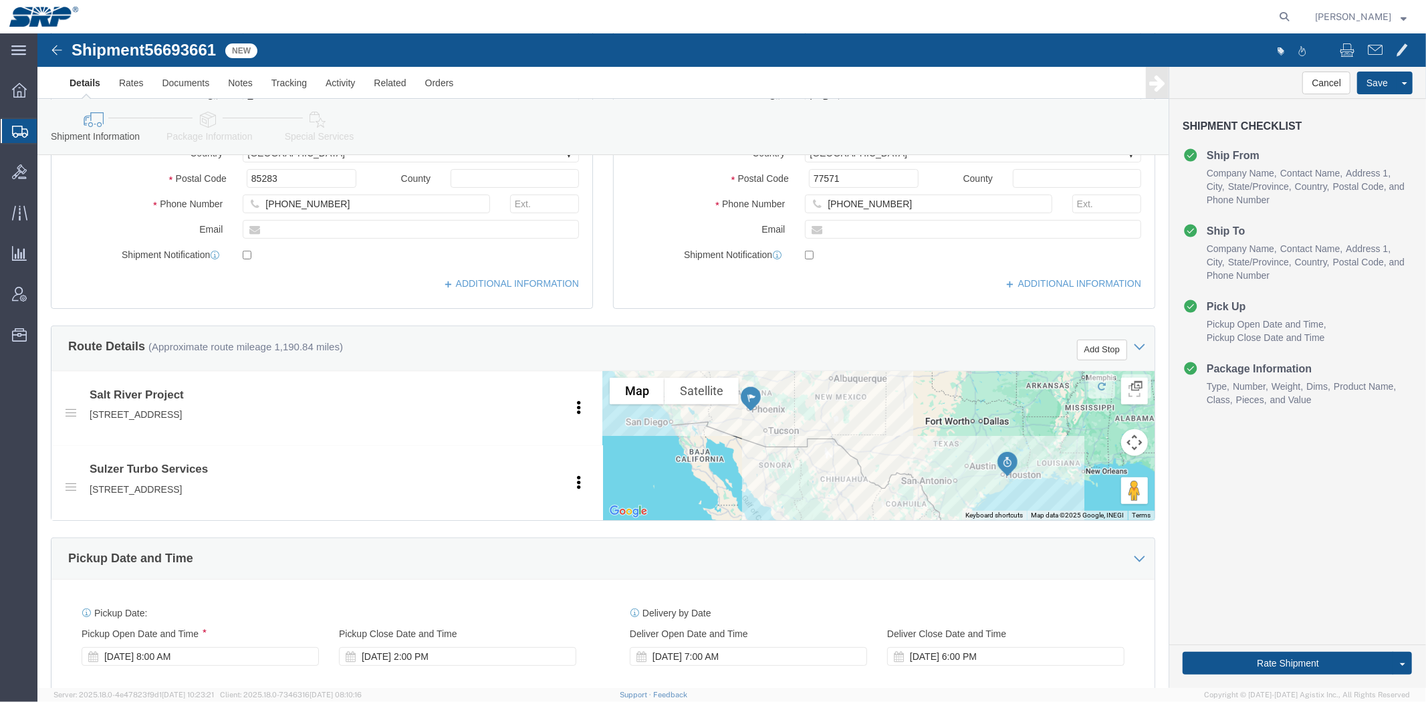
drag, startPoint x: 599, startPoint y: 243, endPoint x: 594, endPoint y: 397, distance: 153.8
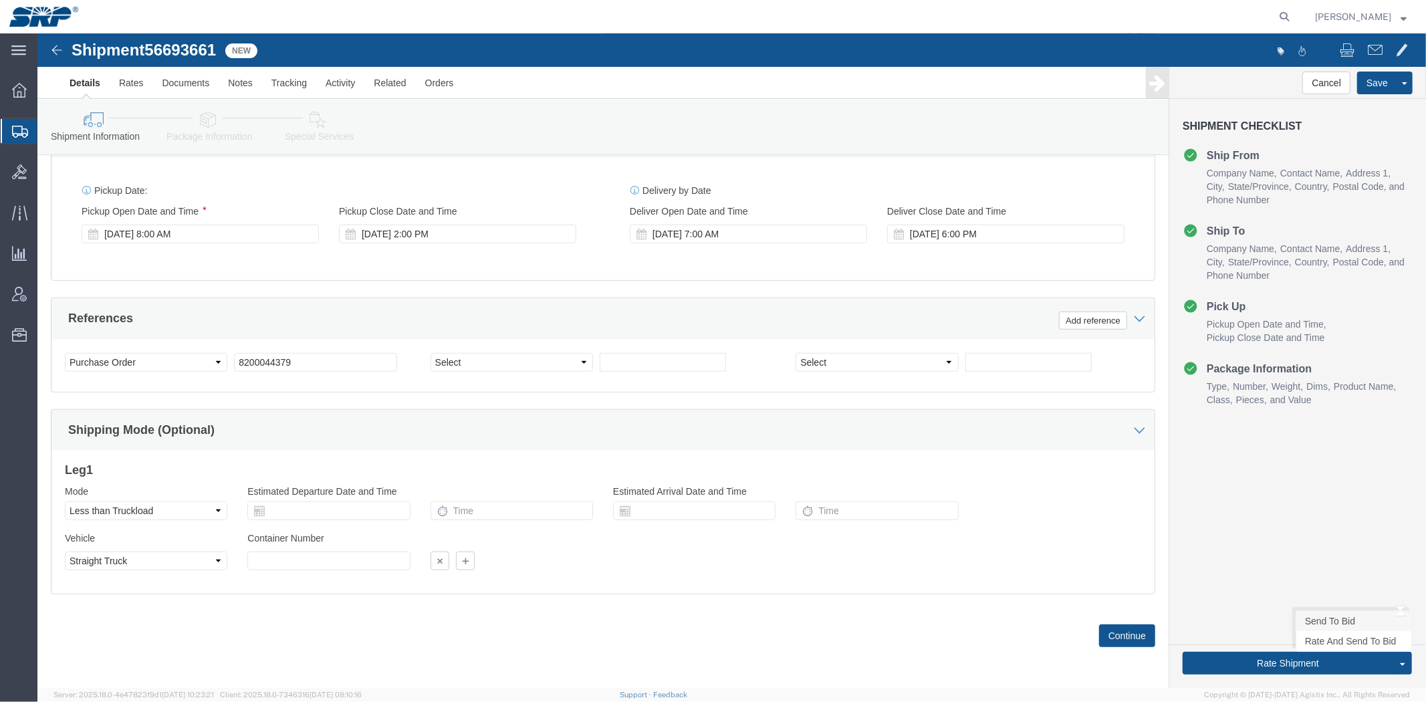
click link "Send To Bid"
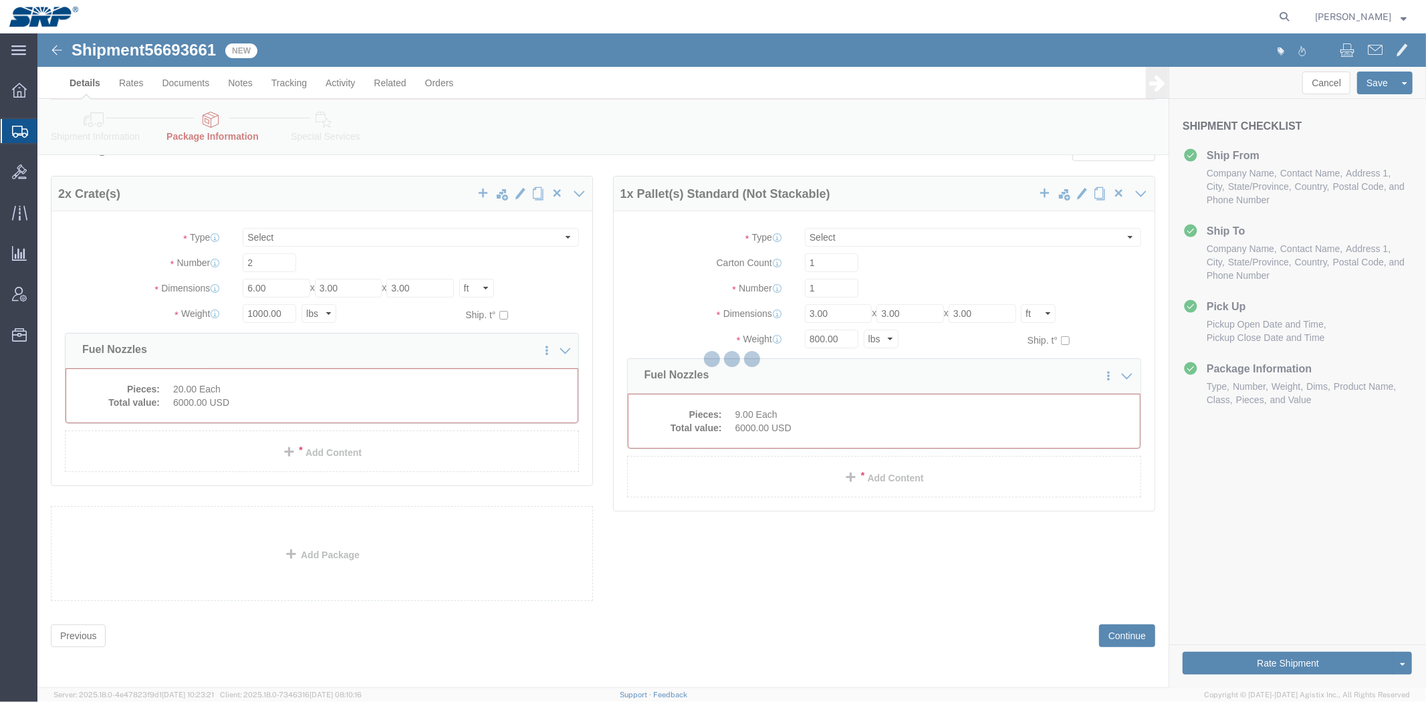
scroll to position [0, 0]
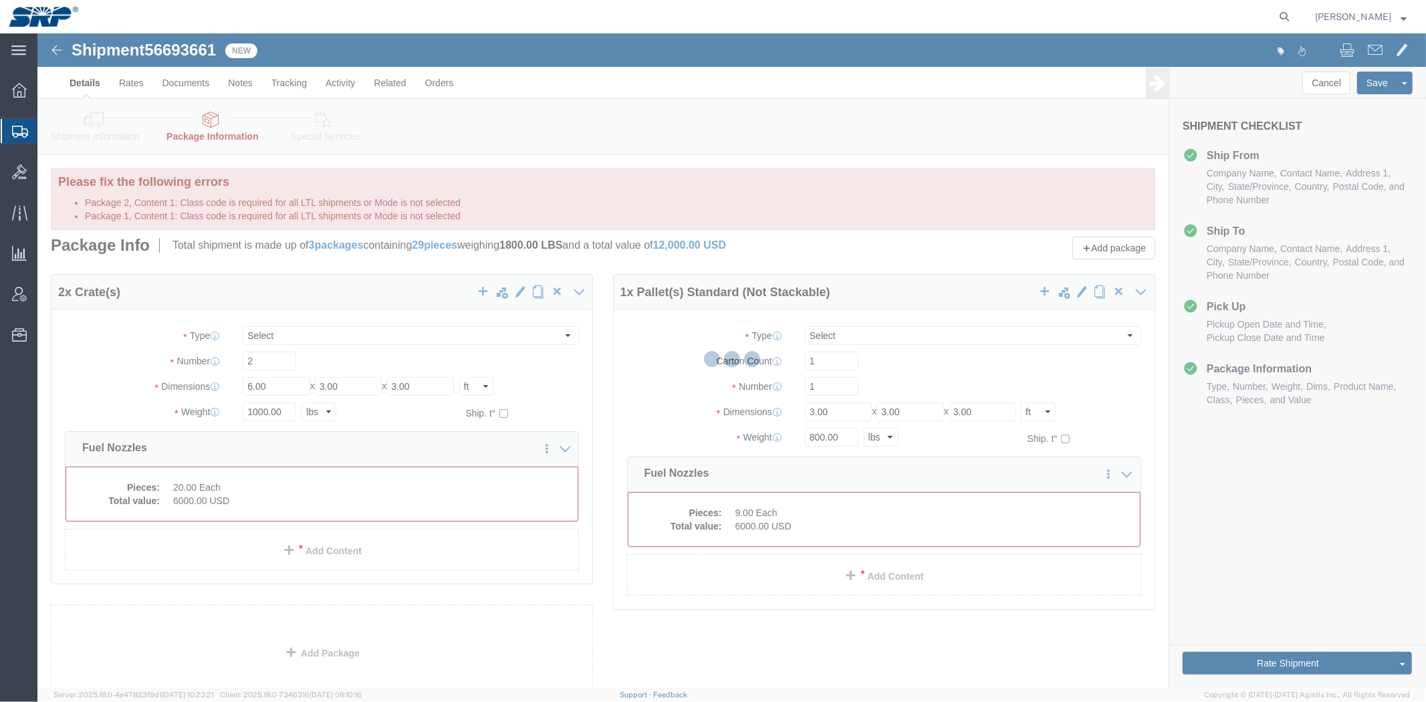
select select "CRAT"
select select "PSNS"
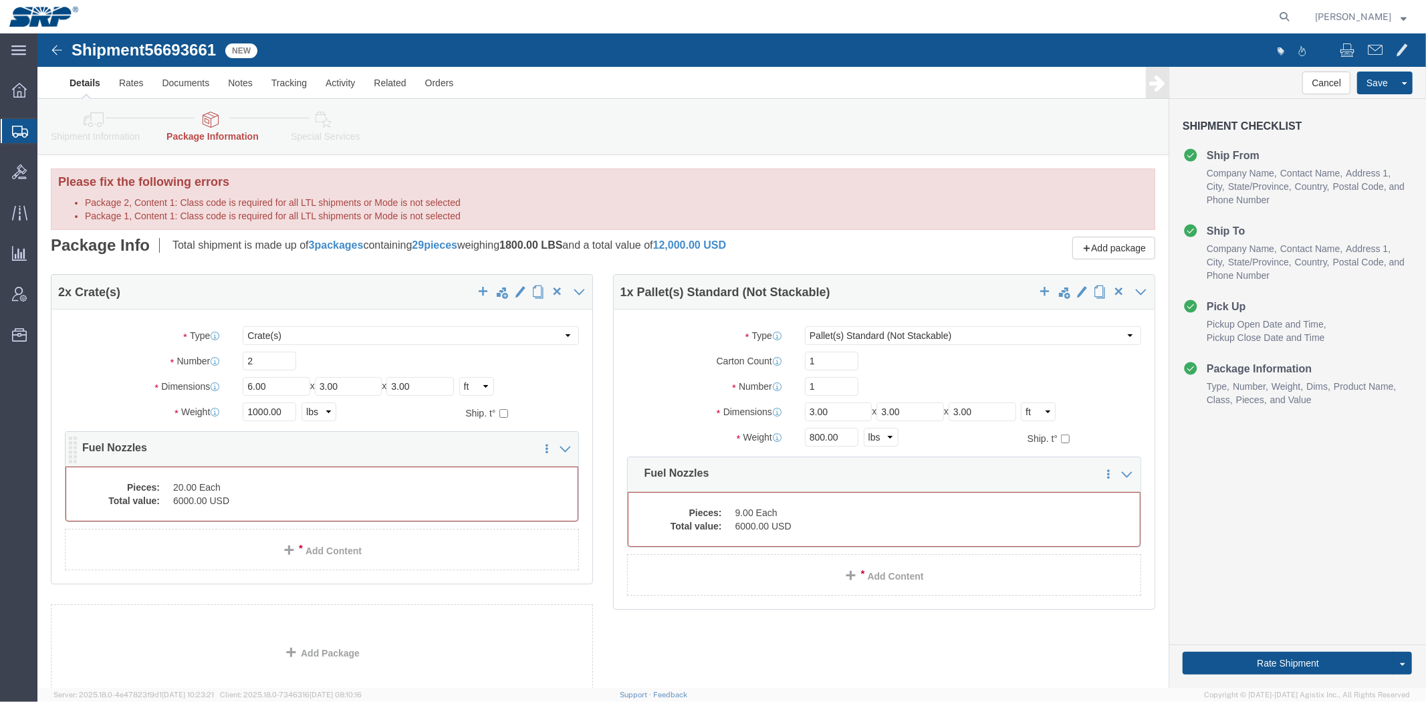
click dd "20.00 Each"
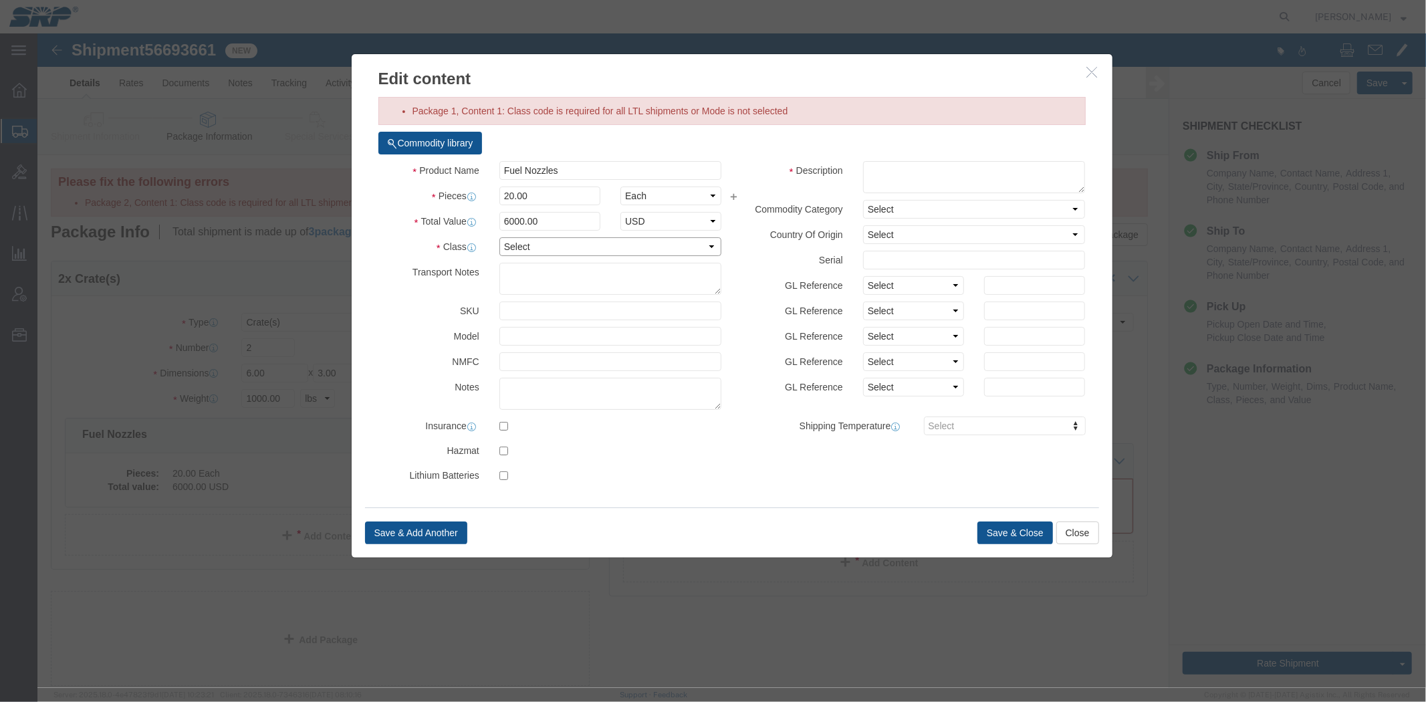
click select "Select 50 55 60 65 70 85 92.5 100 125 175 250 300 400"
select select "70"
click select "Select 50 55 60 65 70 85 92.5 100 125 175 250 300 400"
click button "Save & Close"
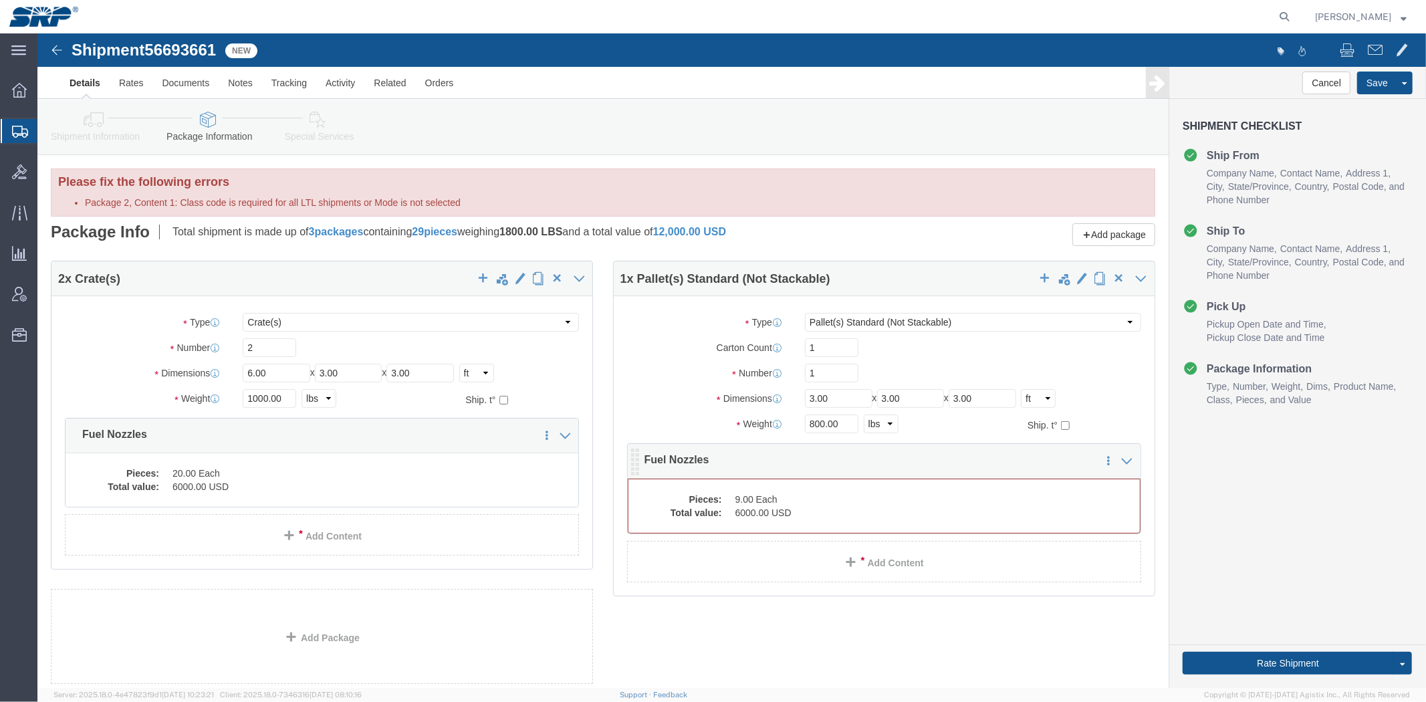
click div "Pieces: 9.00 Each Total value: 6000.00 USD"
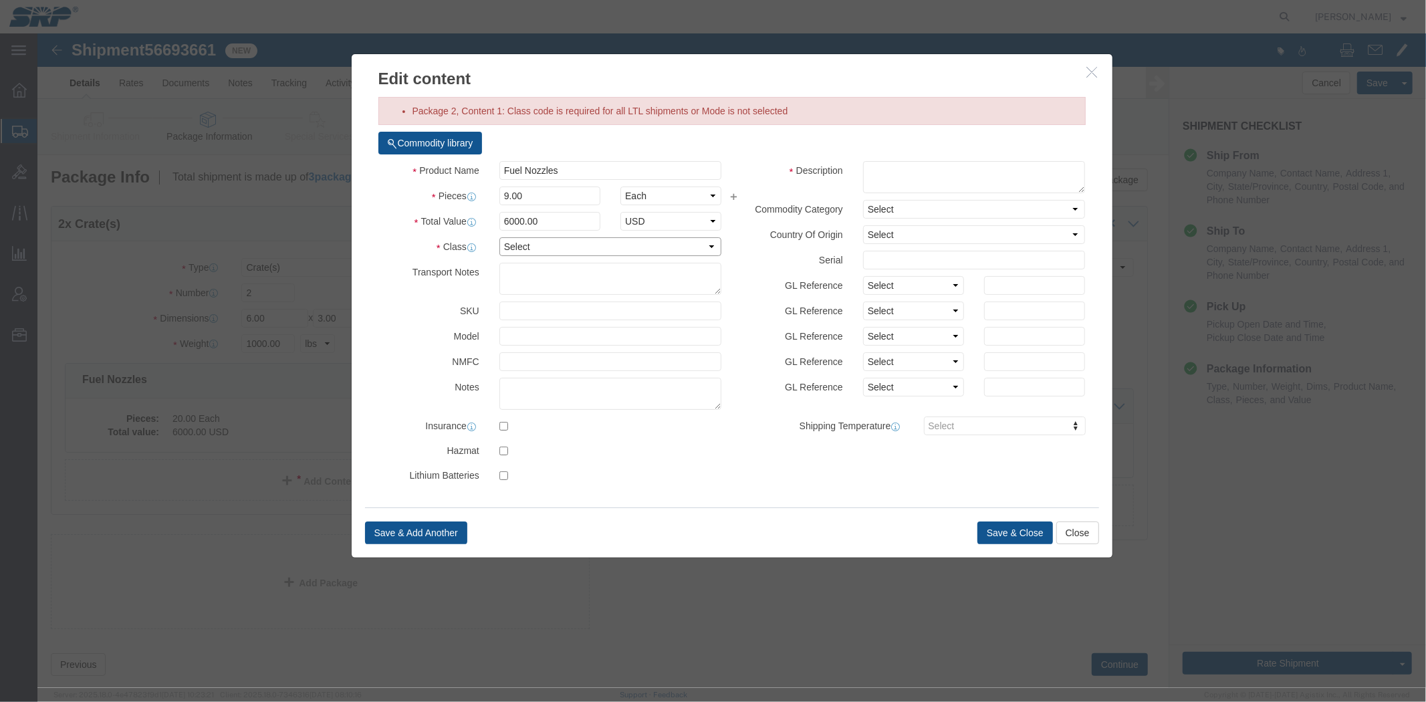
click select "Select 50 55 60 65 70 85 92.5 100 125 175 250 300 400"
select select "70"
click select "Select 50 55 60 65 70 85 92.5 100 125 175 250 300 400"
click button "Save & Close"
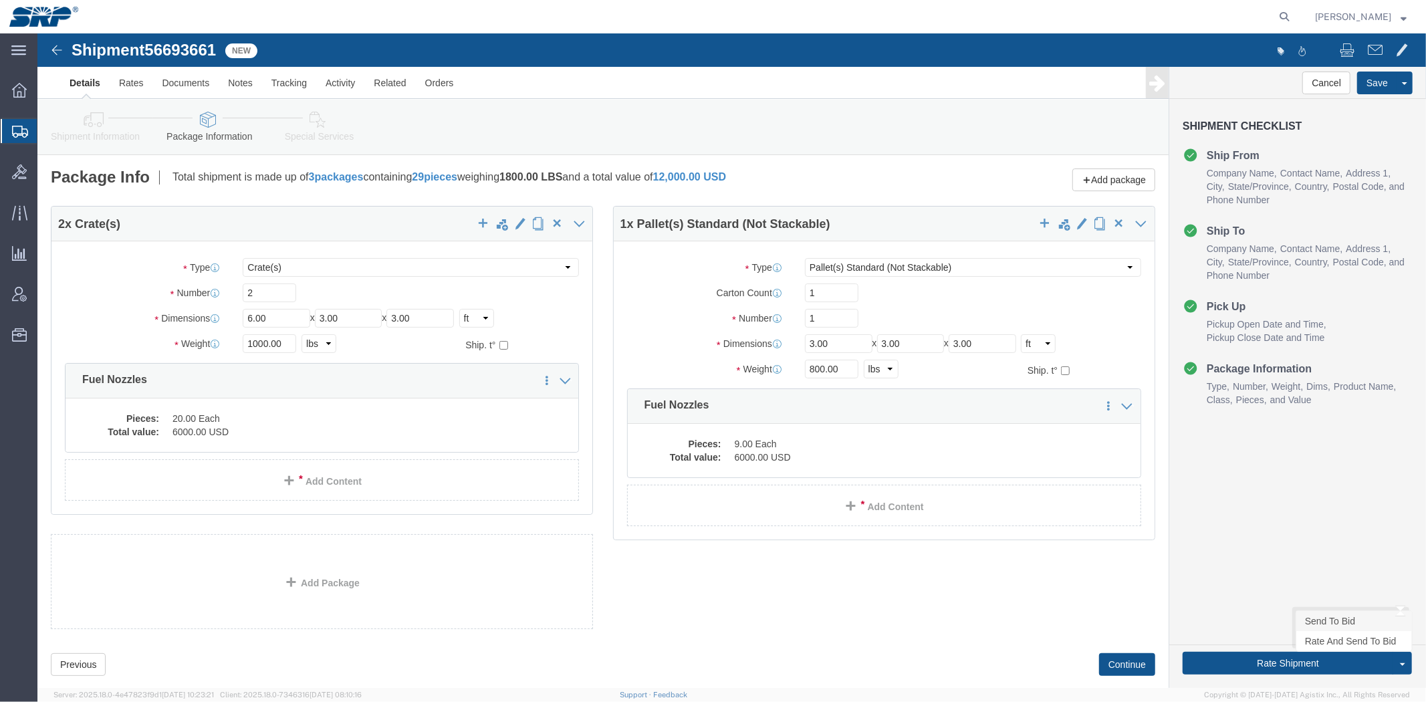
click link "Send To Bid"
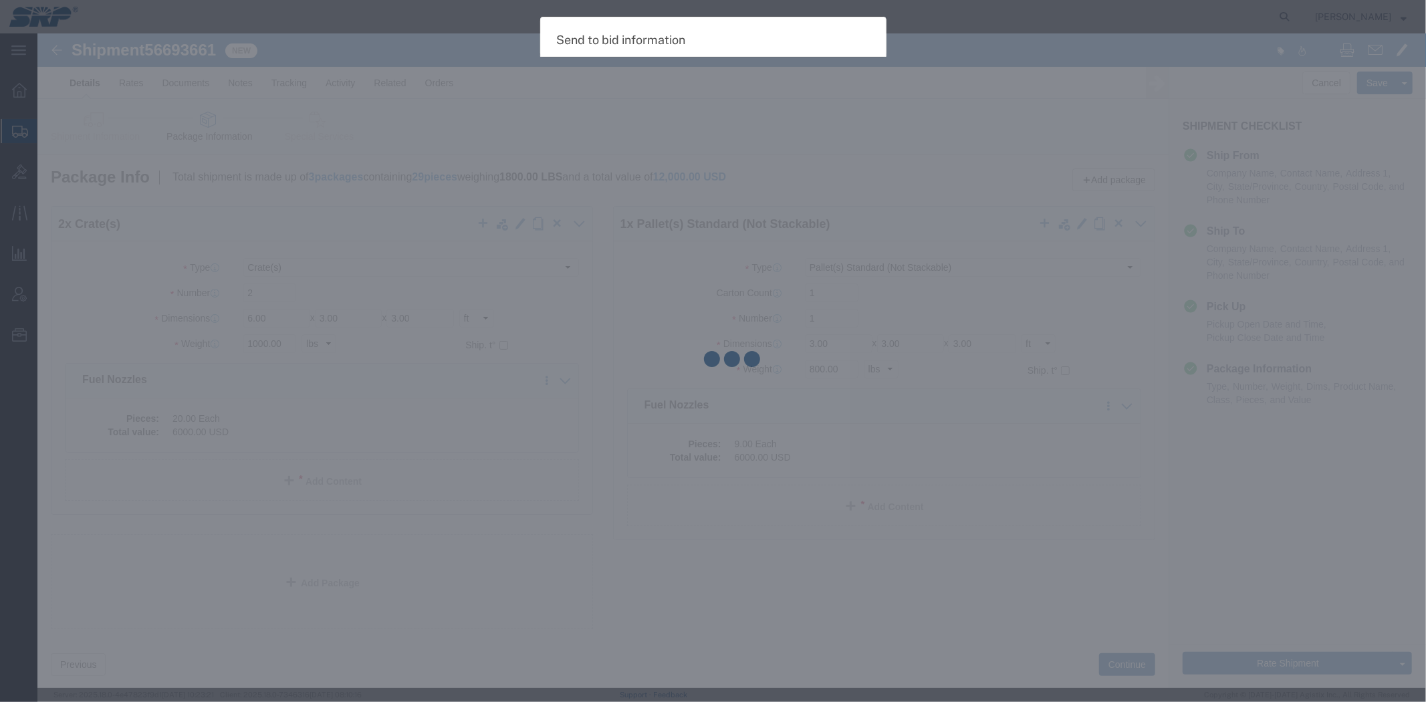
select select "LTL"
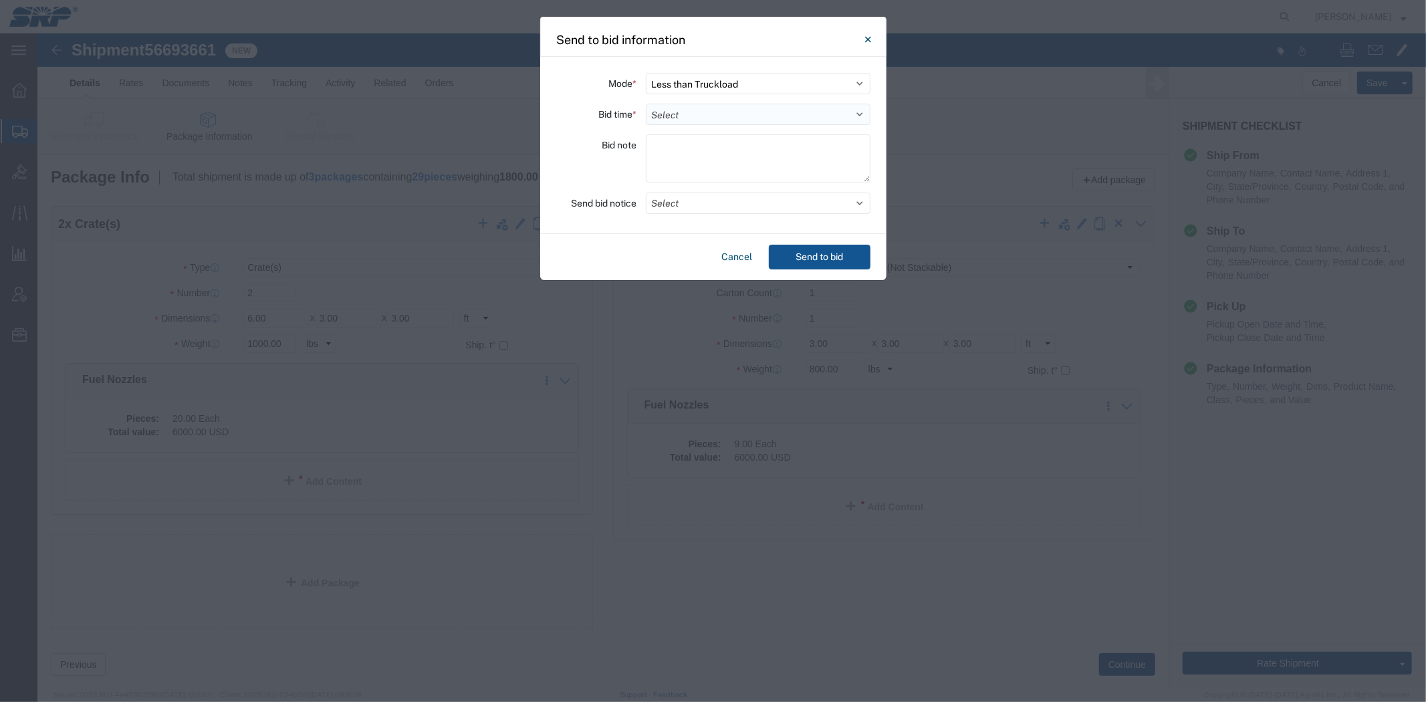
click at [673, 117] on select "Select 30 Min (Rush) 1 Hour (Rush) 2 Hours (Rush) 4 Hours (Rush) 8 Hours (Rush)…" at bounding box center [758, 114] width 225 height 21
select select "16"
click at [646, 104] on select "Select 30 Min (Rush) 1 Hour (Rush) 2 Hours (Rush) 4 Hours (Rush) 8 Hours (Rush)…" at bounding box center [758, 114] width 225 height 21
click at [695, 172] on textarea at bounding box center [758, 158] width 225 height 48
type textarea "Straight truck. Pick up 9/3, deliver 9/5"
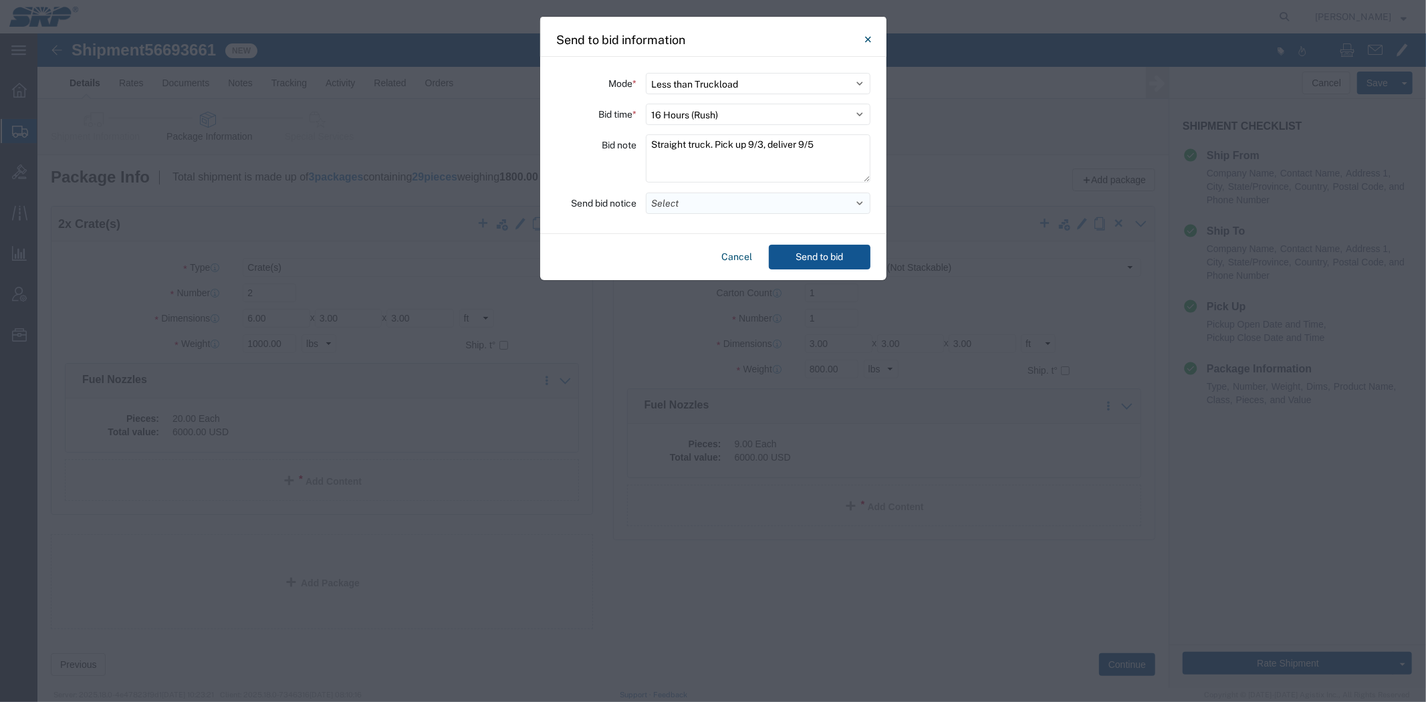
click at [717, 205] on button "Select" at bounding box center [758, 203] width 225 height 21
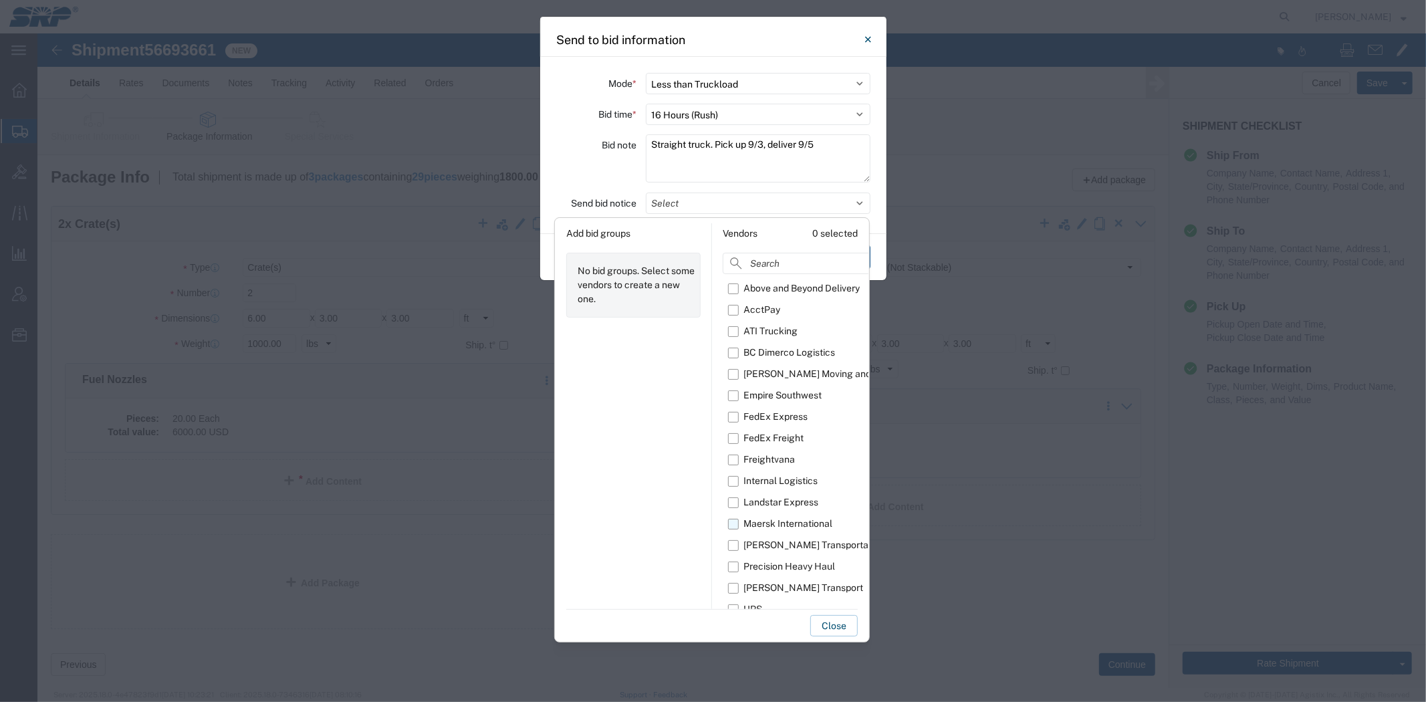
click at [763, 526] on div "Maersk International" at bounding box center [787, 524] width 89 height 14
click at [0, 0] on input "Maersk International" at bounding box center [0, 0] width 0 height 0
click at [599, 158] on div "Bid note" at bounding box center [596, 160] width 80 height 52
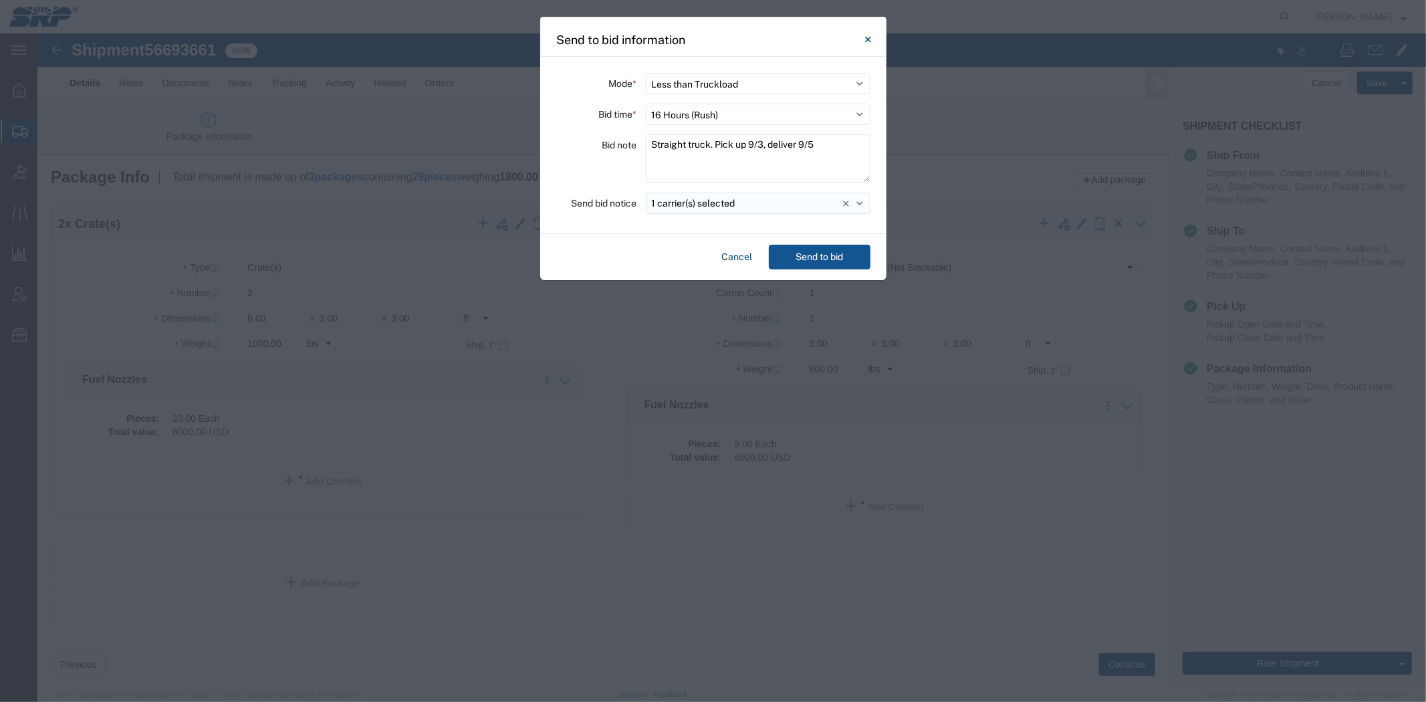
click at [751, 213] on button "1 carrier(s) selected" at bounding box center [758, 203] width 225 height 21
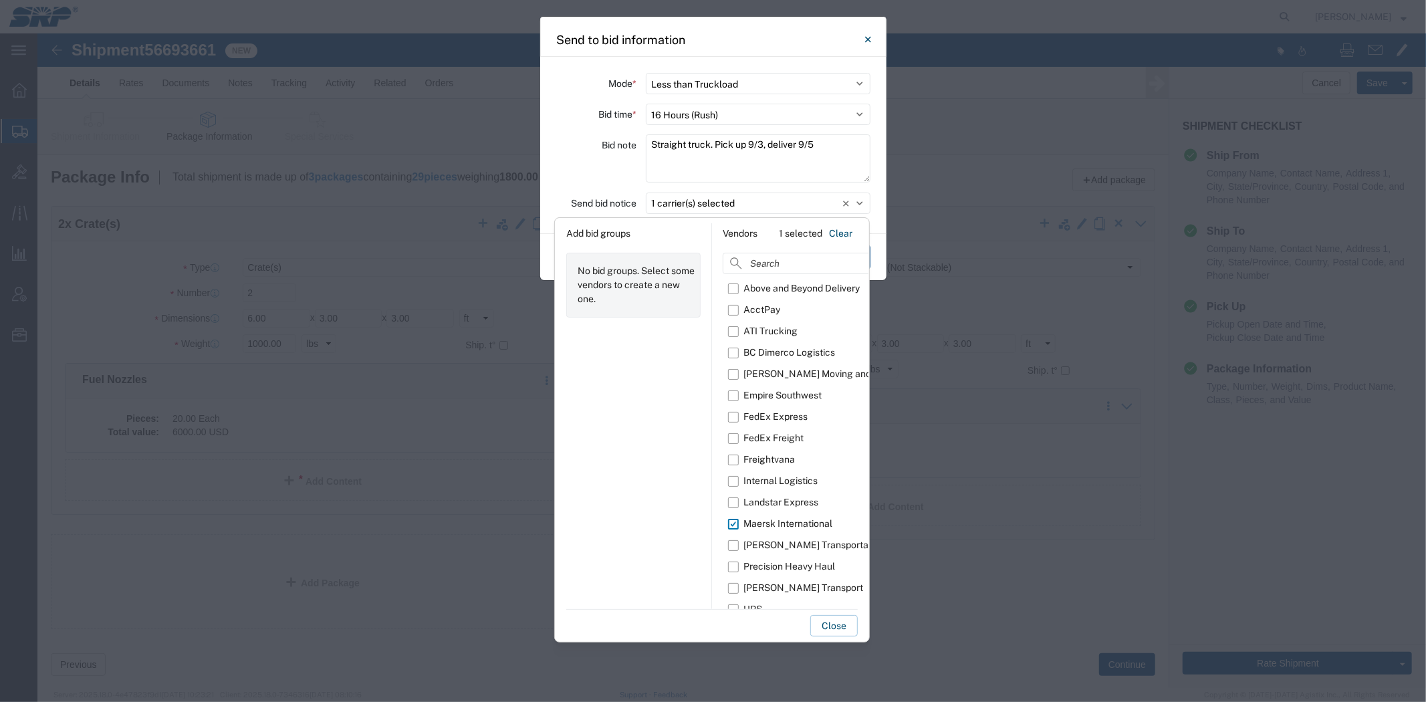
click at [605, 169] on div "Bid note" at bounding box center [596, 160] width 80 height 52
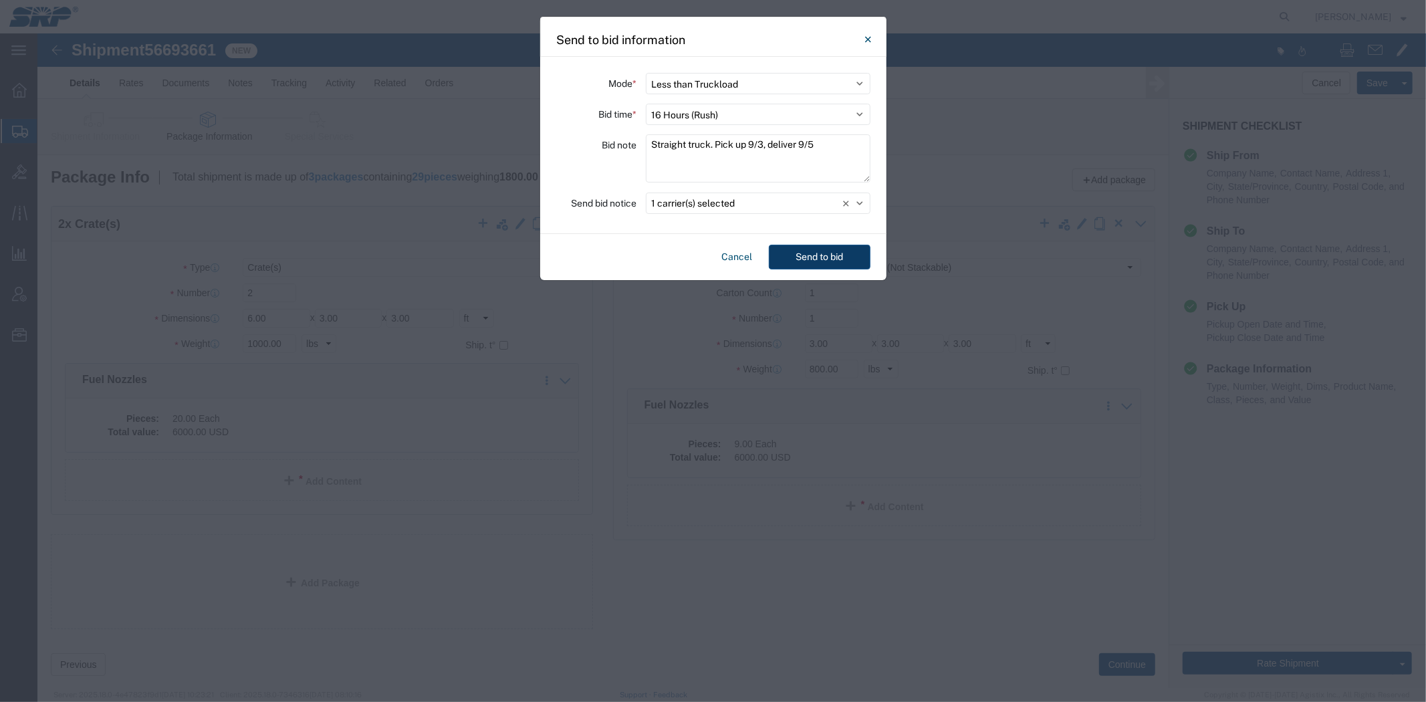
click at [791, 251] on button "Send to bid" at bounding box center [820, 257] width 102 height 25
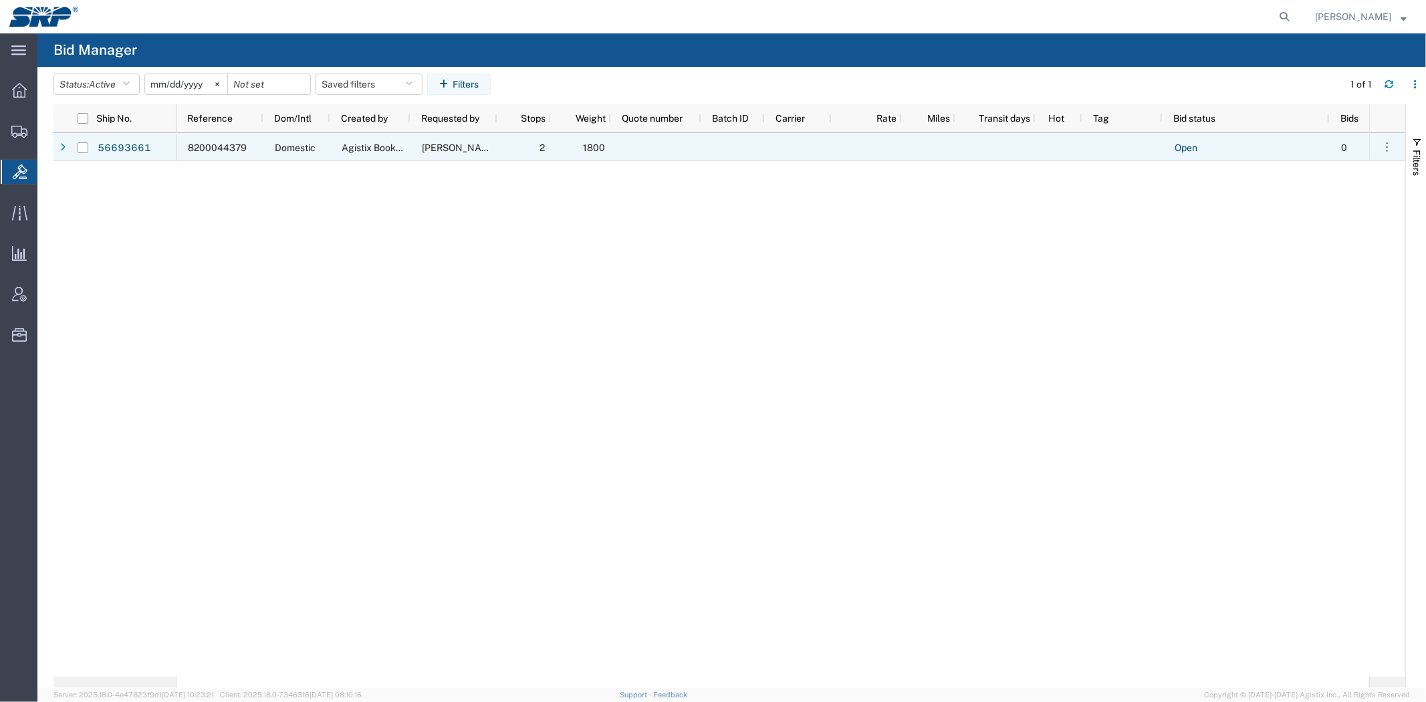
drag, startPoint x: 134, startPoint y: 148, endPoint x: 384, endPoint y: 9, distance: 285.7
click at [134, 148] on link "56693661" at bounding box center [124, 148] width 55 height 21
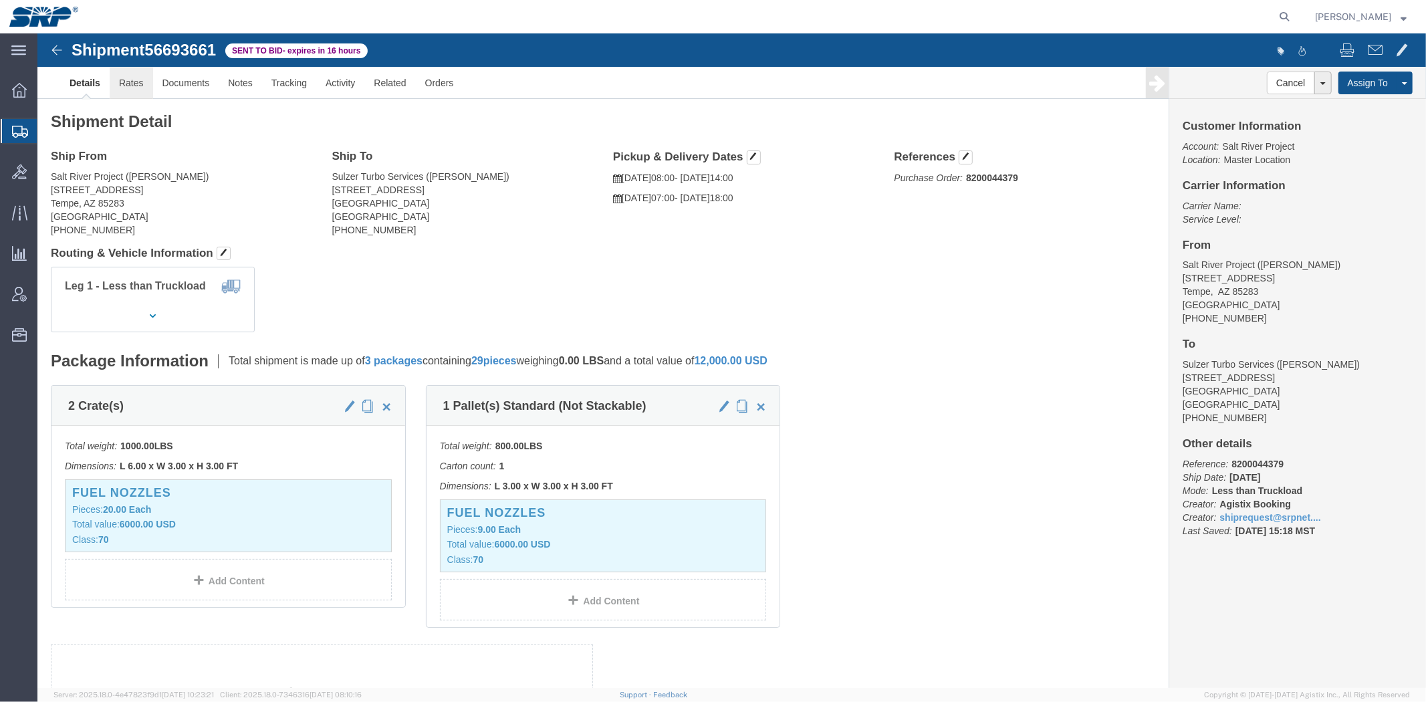
click link "Rates"
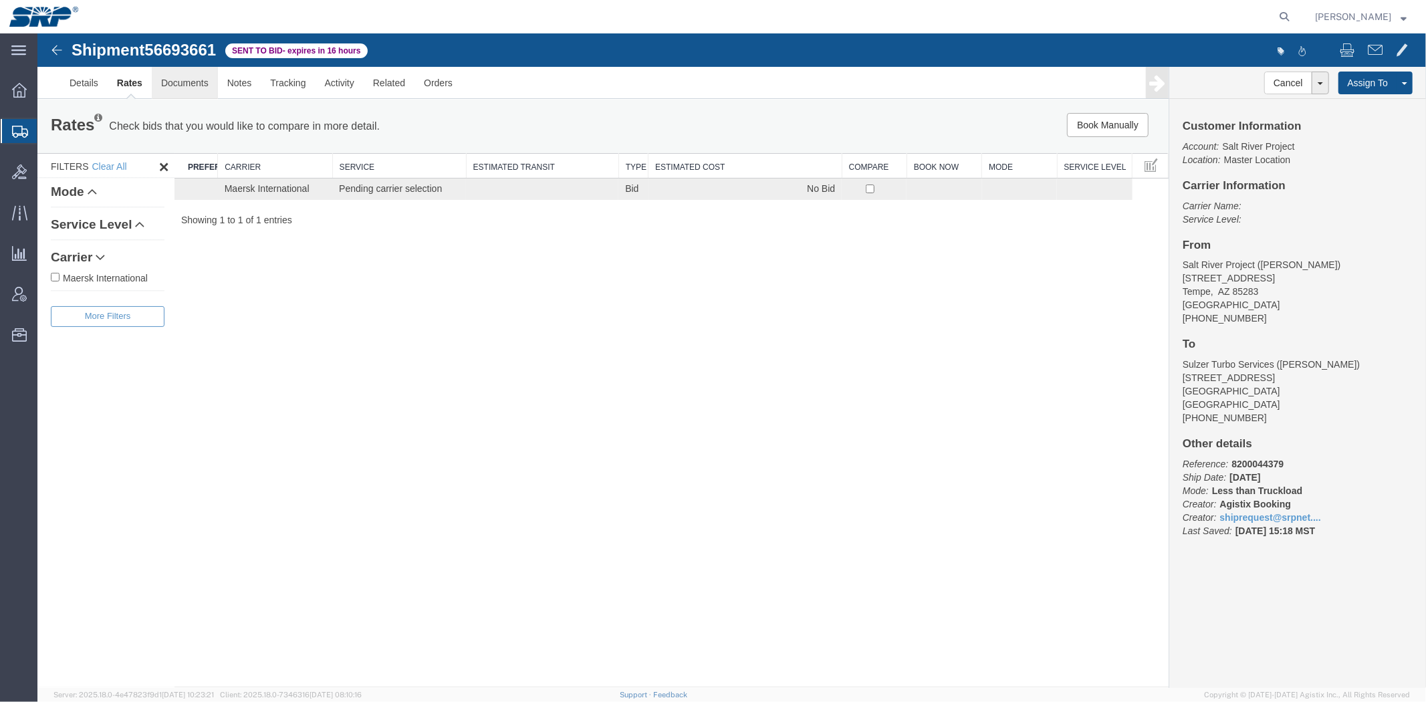
click at [177, 83] on link "Documents" at bounding box center [184, 82] width 66 height 32
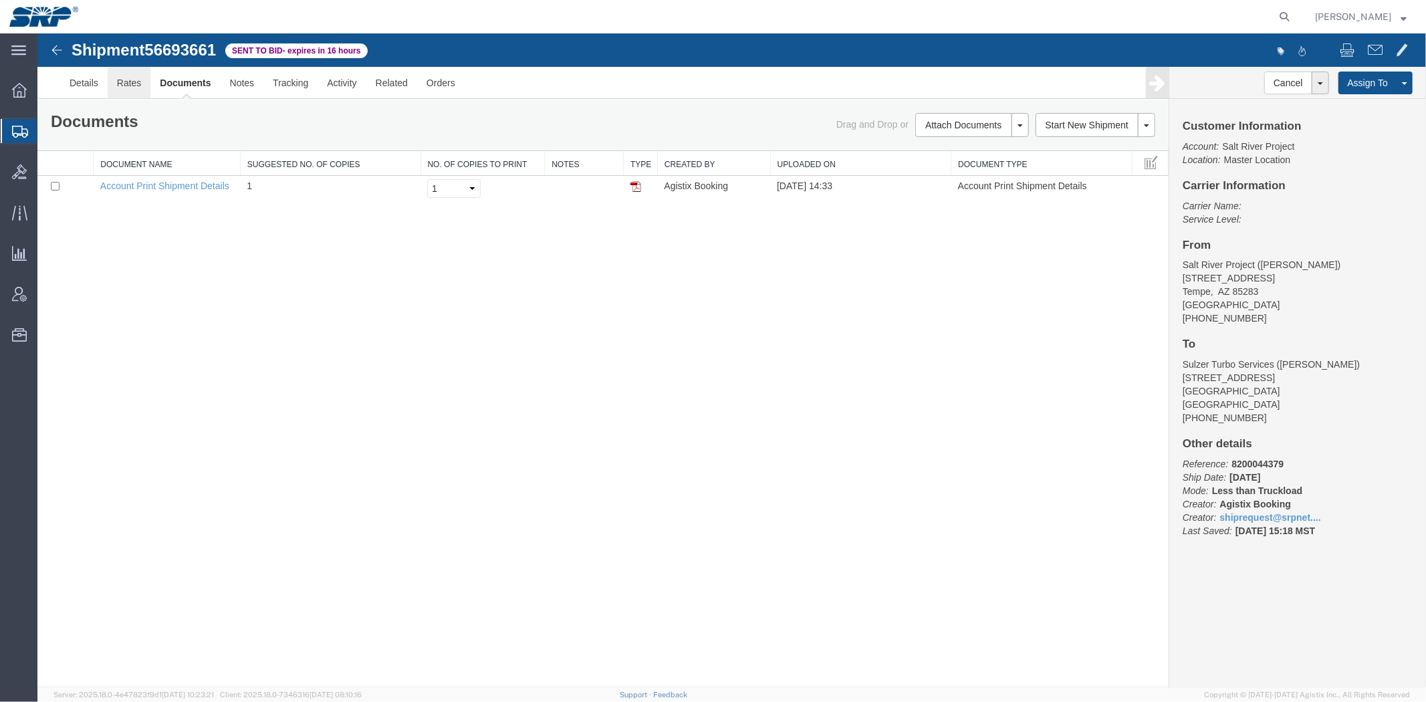
click at [130, 84] on link "Rates" at bounding box center [128, 82] width 43 height 32
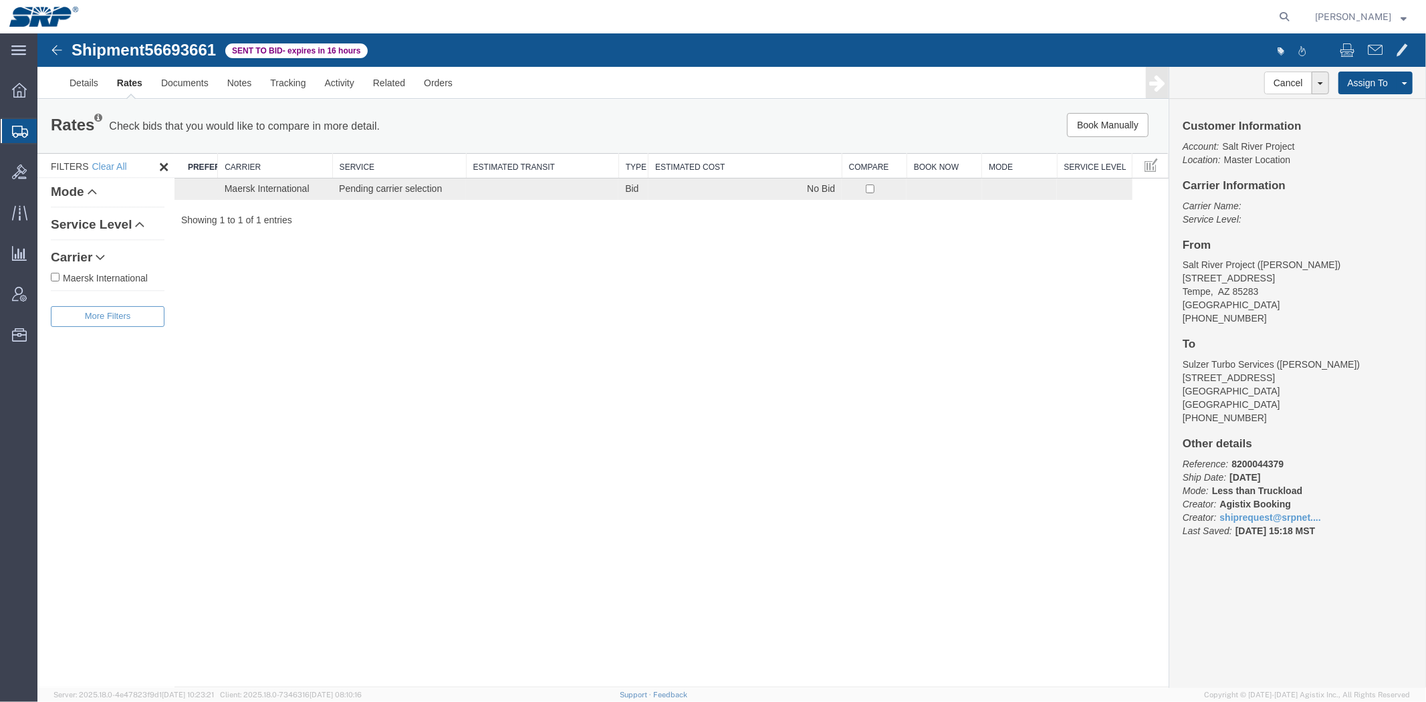
click at [1070, 630] on div "Shipment 56693661 1 of 1 Sent to Bid - expires in 16 hours Details Rates Docume…" at bounding box center [731, 360] width 1388 height 654
